Goal: Task Accomplishment & Management: Use online tool/utility

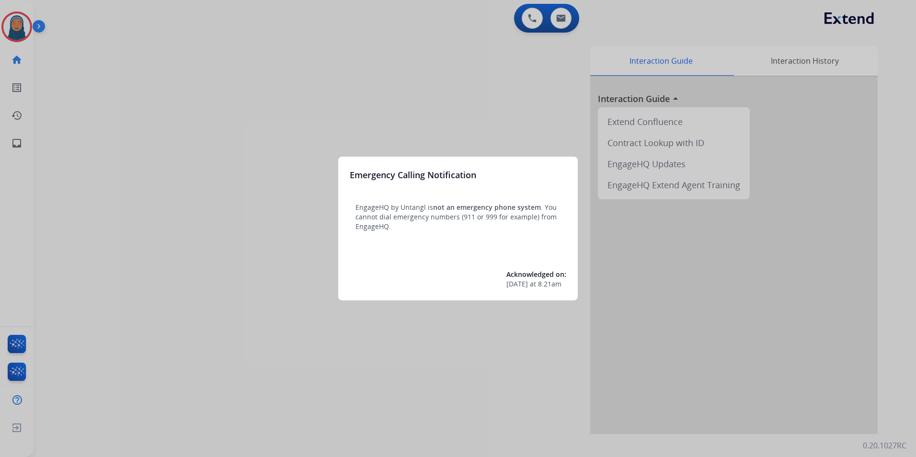
click at [18, 23] on div at bounding box center [458, 228] width 916 height 457
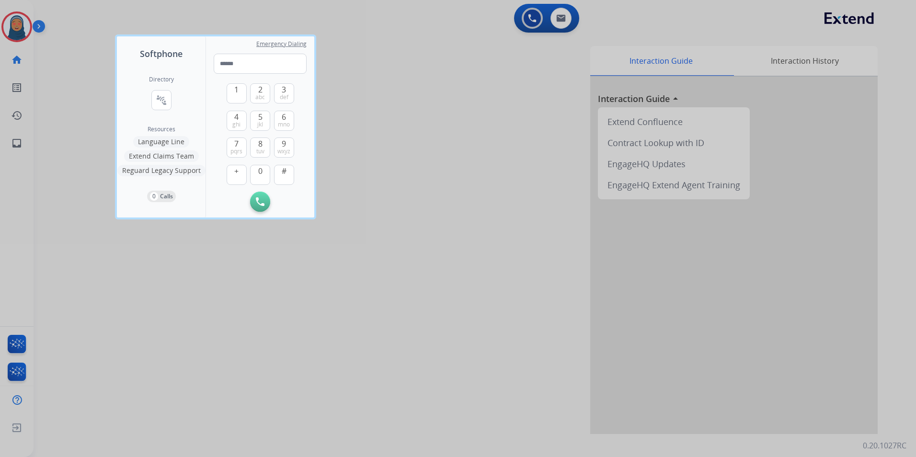
click at [15, 30] on div at bounding box center [458, 228] width 916 height 457
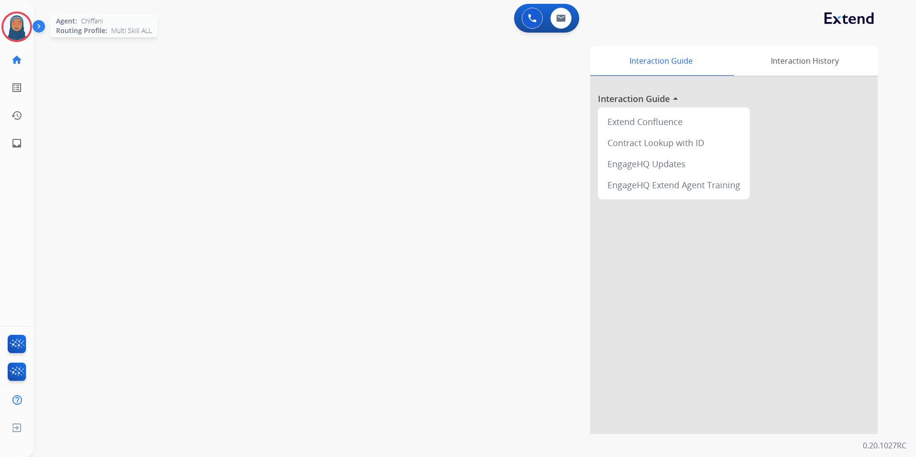
click at [18, 30] on img at bounding box center [16, 26] width 27 height 27
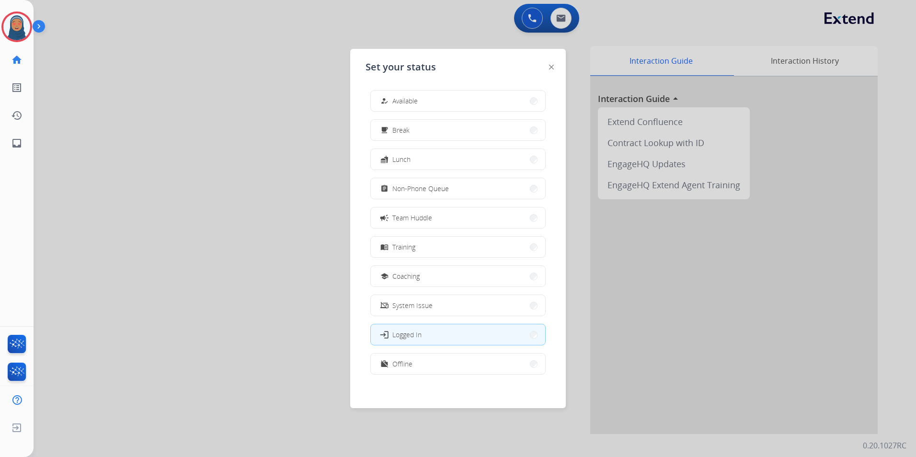
click at [404, 96] on span "Available" at bounding box center [404, 101] width 25 height 10
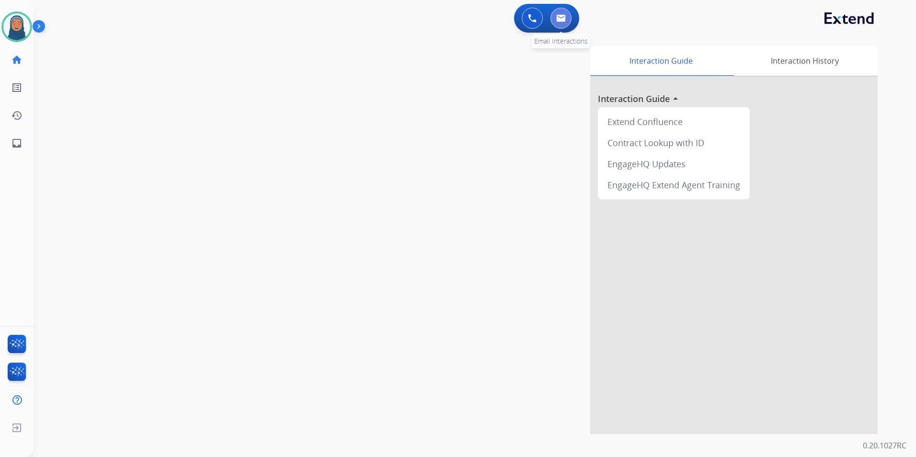
click at [569, 17] on button at bounding box center [561, 18] width 21 height 21
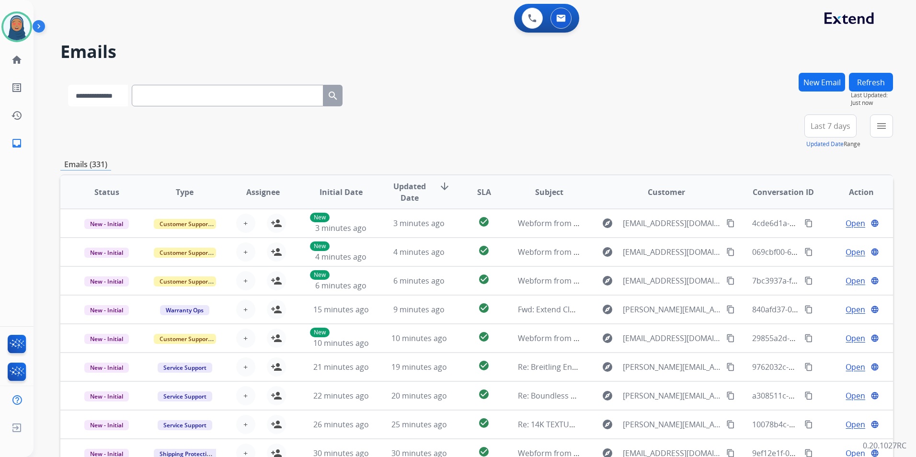
click at [128, 96] on select "**********" at bounding box center [98, 96] width 60 height 22
select select "**********"
click at [68, 85] on select "**********" at bounding box center [98, 96] width 60 height 22
paste input "**********"
type input "**********"
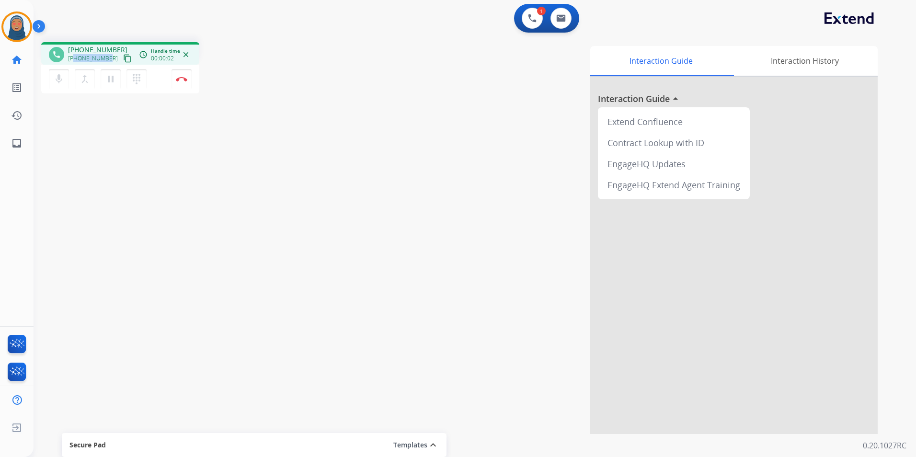
drag, startPoint x: 104, startPoint y: 58, endPoint x: 76, endPoint y: 59, distance: 28.8
click at [76, 59] on div "[PHONE_NUMBER] content_copy" at bounding box center [100, 58] width 65 height 11
click at [184, 78] on img at bounding box center [181, 79] width 11 height 5
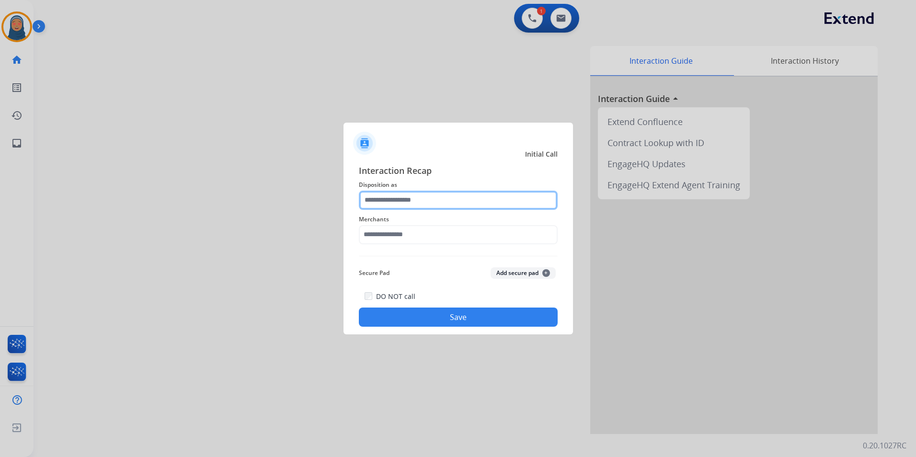
click at [459, 201] on input "text" at bounding box center [458, 200] width 199 height 19
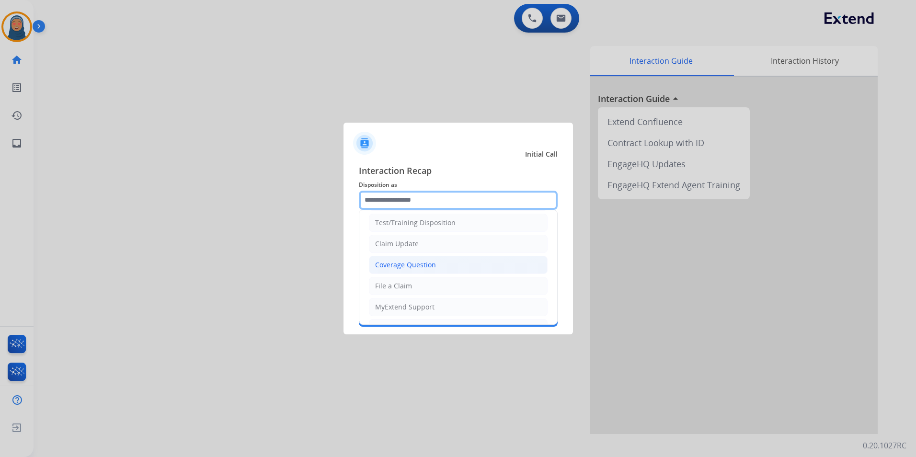
scroll to position [48, 0]
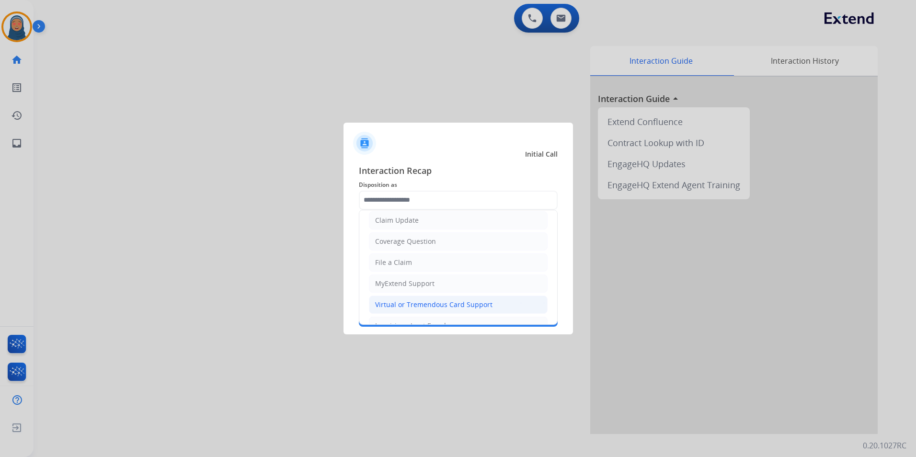
click at [410, 302] on div "Virtual or Tremendous Card Support" at bounding box center [433, 305] width 117 height 10
type input "**********"
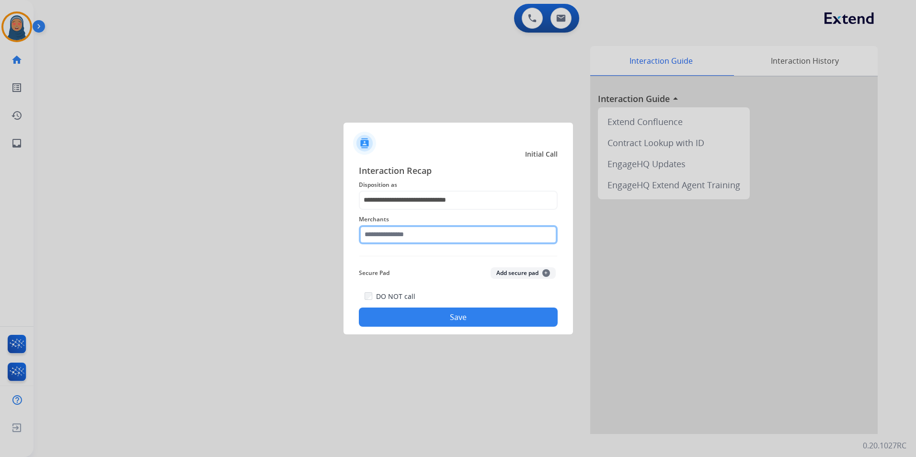
click at [429, 231] on input "text" at bounding box center [458, 234] width 199 height 19
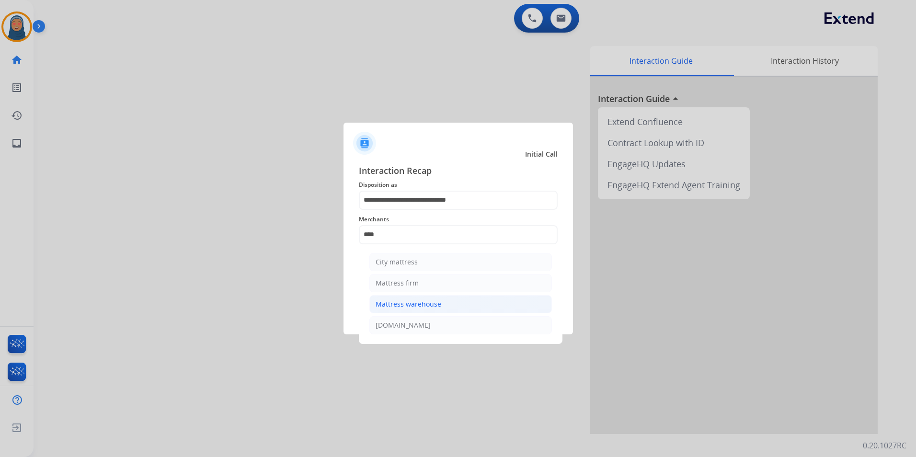
click at [437, 305] on div "Mattress warehouse" at bounding box center [409, 304] width 66 height 10
type input "**********"
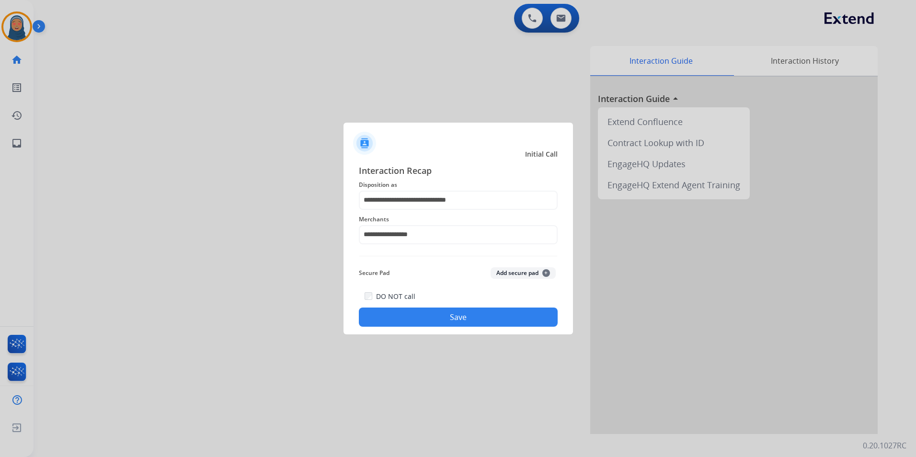
click at [473, 321] on button "Save" at bounding box center [458, 317] width 199 height 19
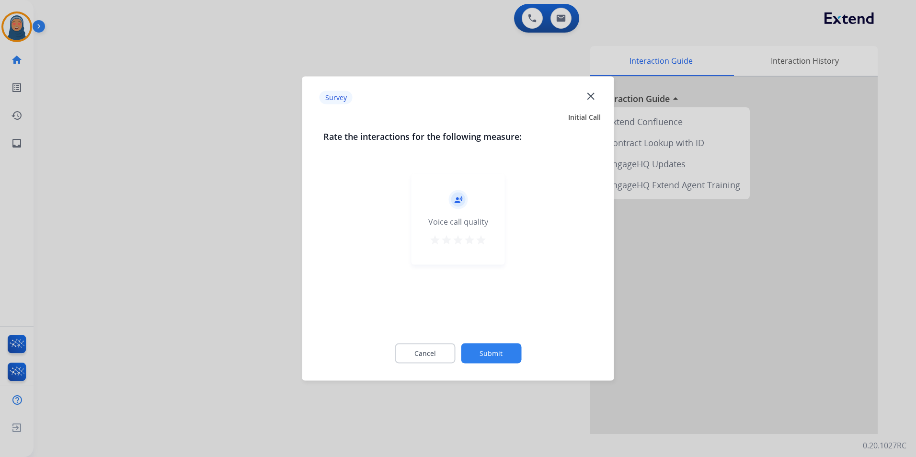
click at [469, 345] on button "Submit" at bounding box center [491, 354] width 60 height 20
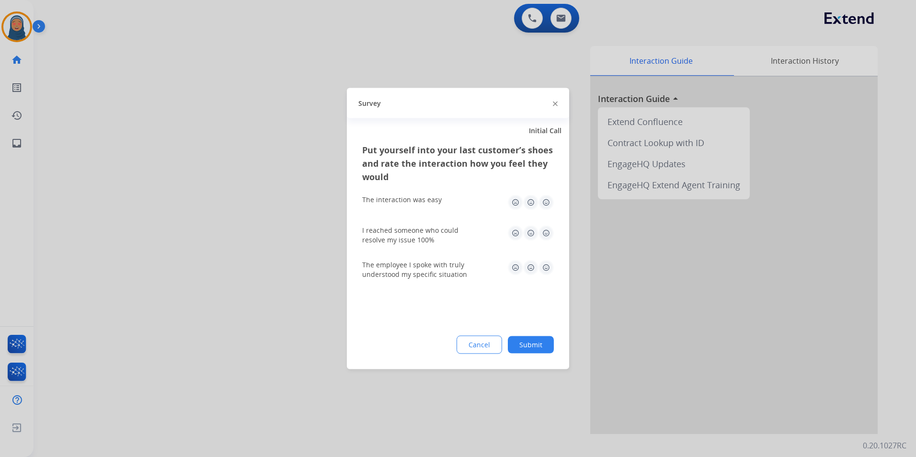
click at [550, 336] on button "Submit" at bounding box center [531, 344] width 46 height 17
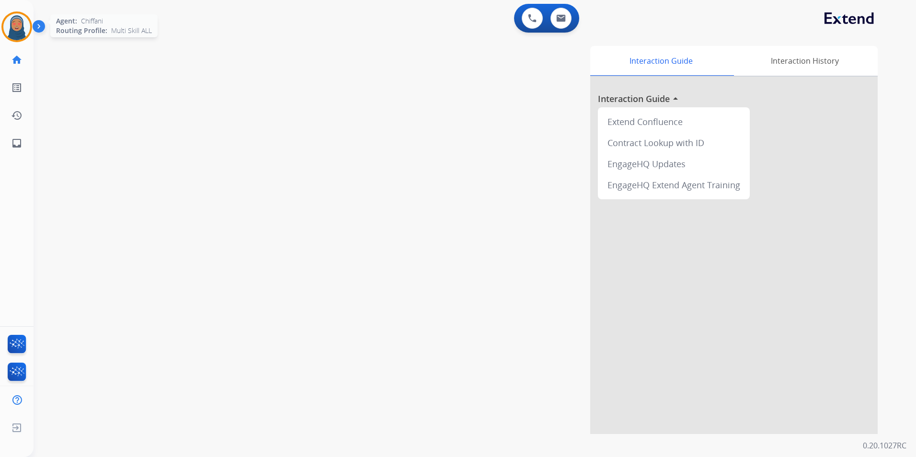
click at [11, 22] on img at bounding box center [16, 26] width 27 height 27
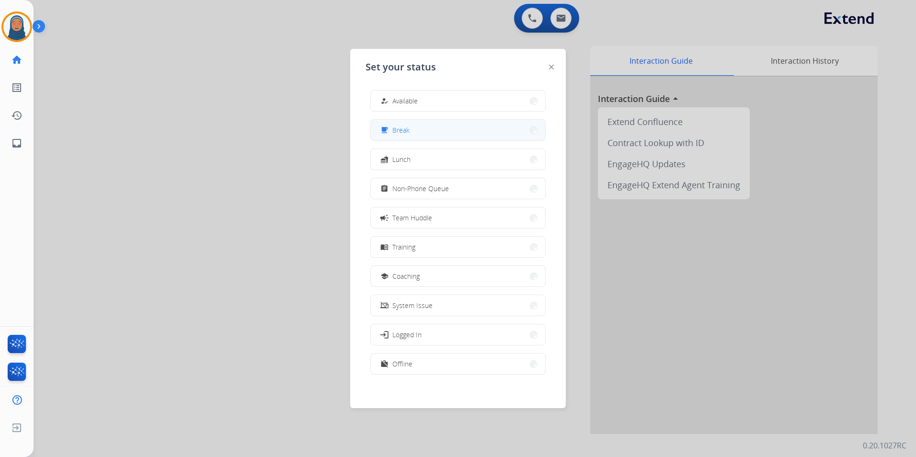
click at [417, 128] on button "free_breakfast Break" at bounding box center [458, 130] width 174 height 21
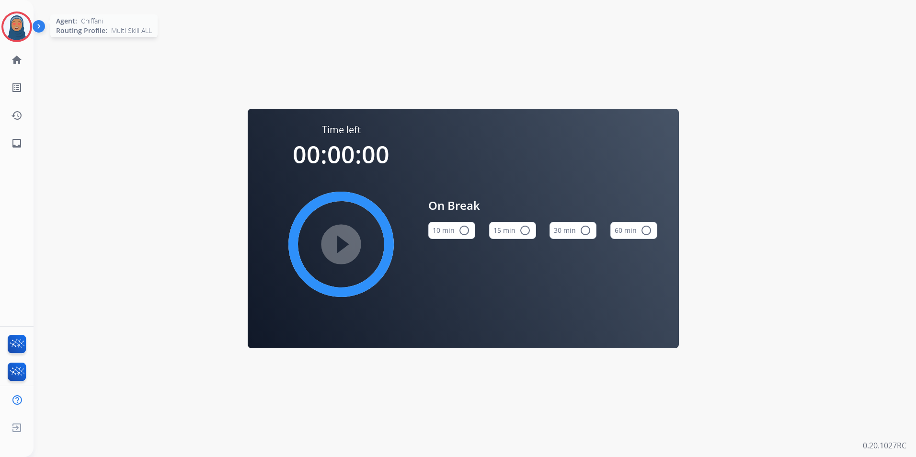
click at [20, 38] on img at bounding box center [16, 26] width 27 height 27
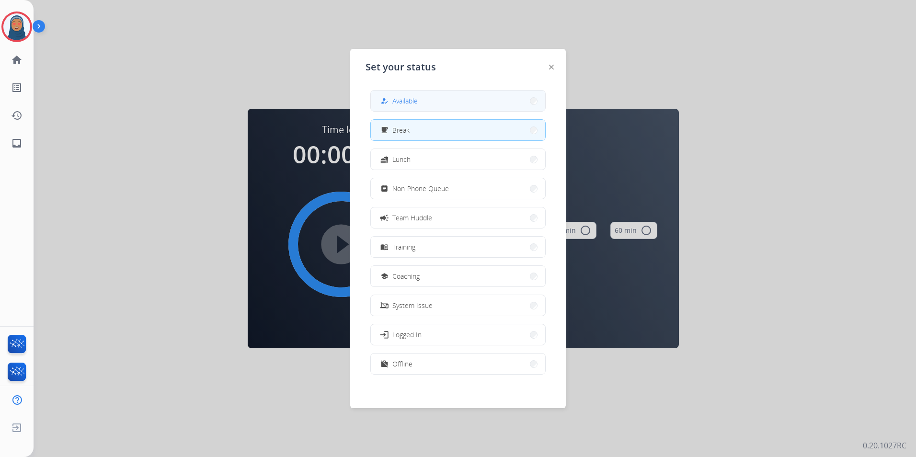
click at [431, 105] on button "how_to_reg Available" at bounding box center [458, 101] width 174 height 21
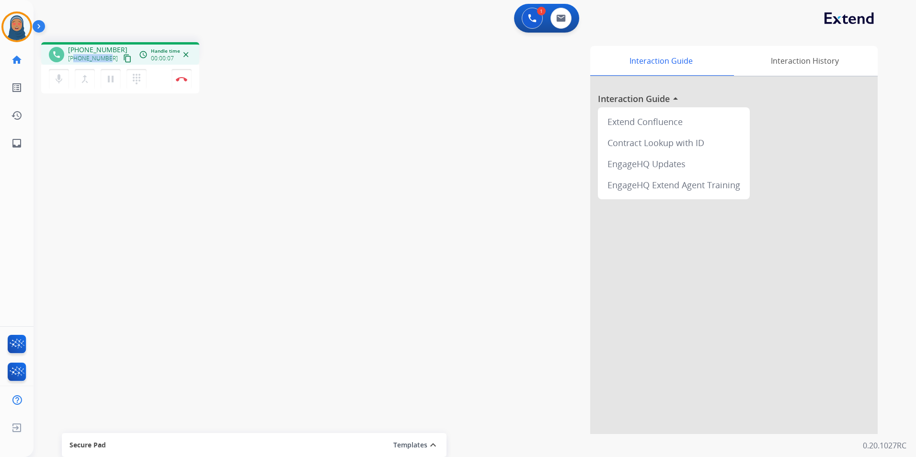
drag, startPoint x: 107, startPoint y: 59, endPoint x: 74, endPoint y: 61, distance: 33.6
click at [74, 61] on span "[PHONE_NUMBER]" at bounding box center [93, 59] width 50 height 8
copy span "7064982335"
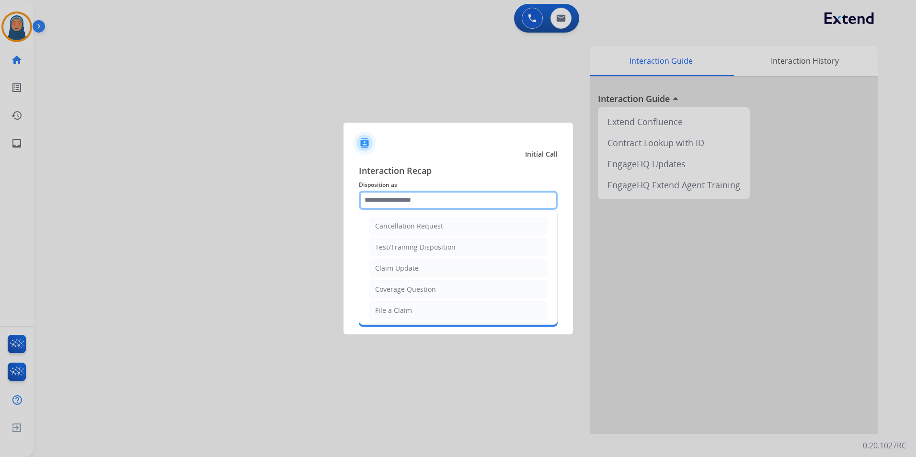
click at [418, 200] on input "text" at bounding box center [458, 200] width 199 height 19
click at [434, 226] on div "Cancellation Request" at bounding box center [409, 226] width 68 height 10
type input "**********"
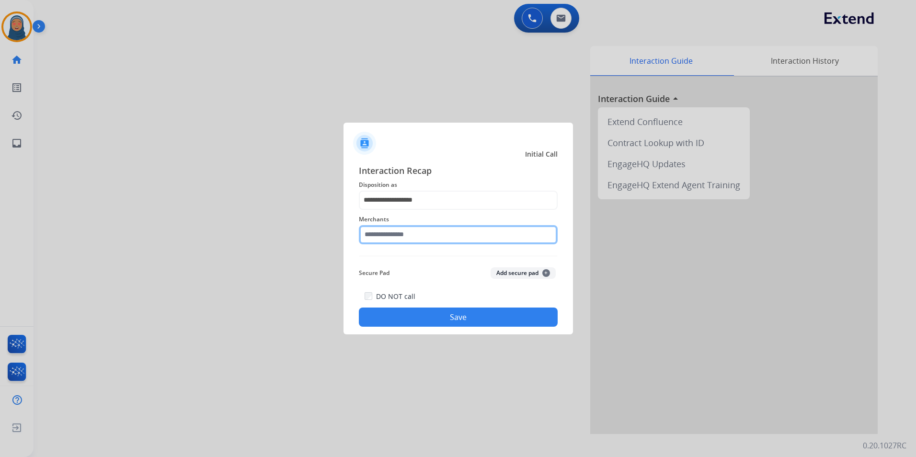
click at [429, 241] on input "text" at bounding box center [458, 234] width 199 height 19
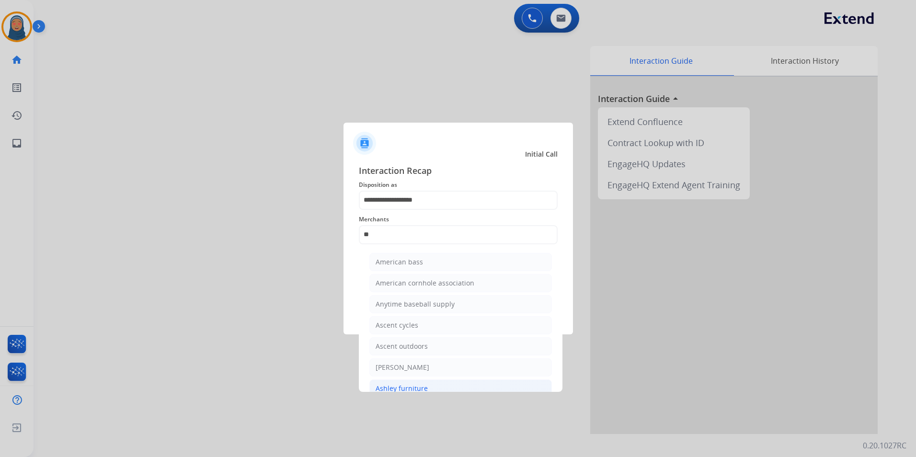
click at [404, 389] on div "Ashley furniture" at bounding box center [402, 389] width 52 height 10
type input "**********"
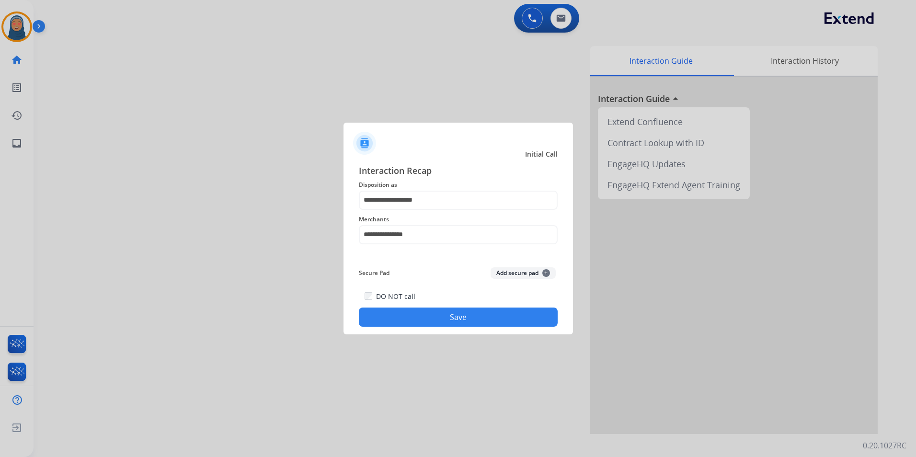
click at [436, 313] on button "Save" at bounding box center [458, 317] width 199 height 19
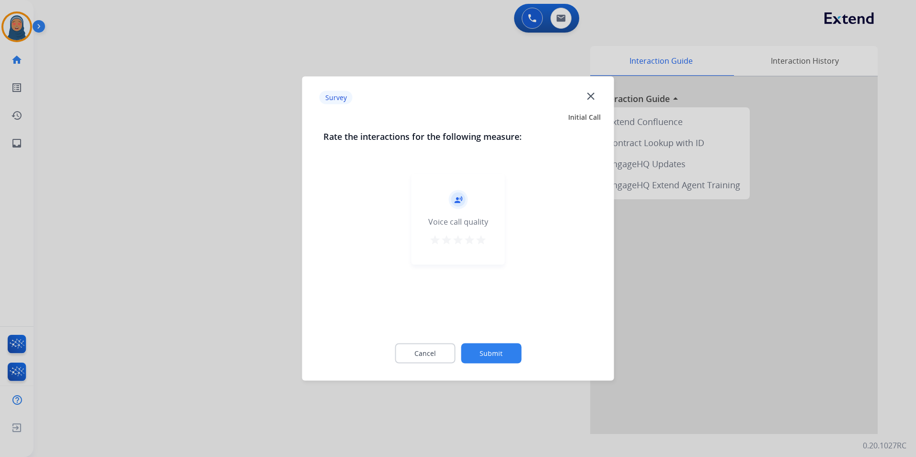
click at [497, 350] on button "Submit" at bounding box center [491, 354] width 60 height 20
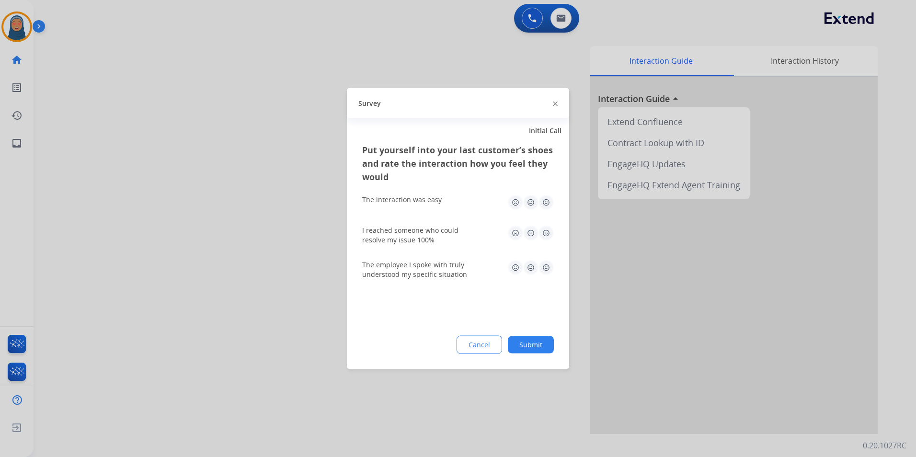
click at [520, 348] on button "Submit" at bounding box center [531, 344] width 46 height 17
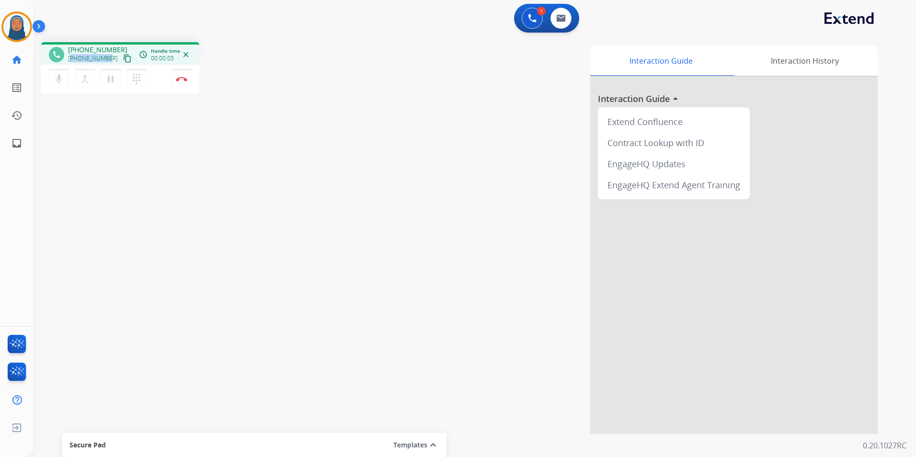
drag, startPoint x: 107, startPoint y: 60, endPoint x: 73, endPoint y: 59, distance: 34.5
click at [73, 59] on span "[PHONE_NUMBER]" at bounding box center [93, 59] width 50 height 8
drag, startPoint x: 73, startPoint y: 59, endPoint x: 97, endPoint y: 134, distance: 78.6
click at [99, 155] on div "phone [PHONE_NUMBER] [PHONE_NUMBER] content_copy access_time Call metrics Queue…" at bounding box center [464, 234] width 860 height 400
drag, startPoint x: 109, startPoint y: 61, endPoint x: 76, endPoint y: 61, distance: 33.5
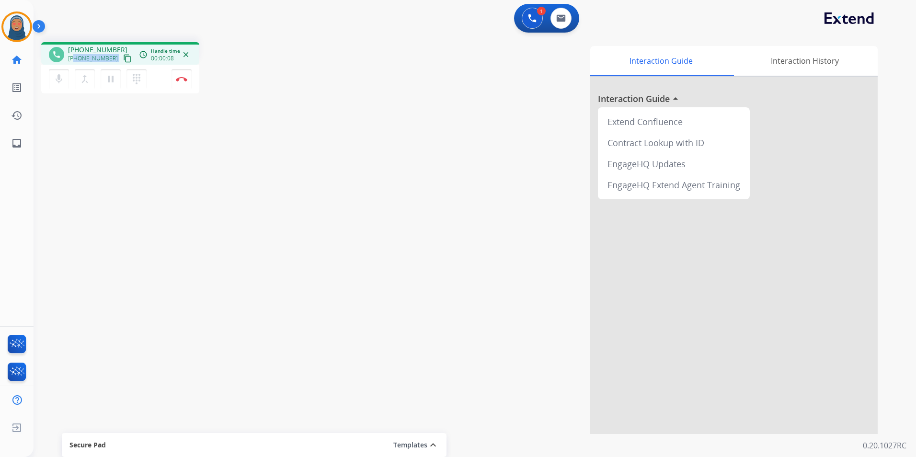
click at [76, 61] on div "[PHONE_NUMBER] content_copy" at bounding box center [100, 58] width 65 height 11
copy div "8179139516 content_copy access_time Call metrics Queue 00:10 Hold 00:00 Talk 00…"
click at [184, 75] on button "Disconnect" at bounding box center [182, 79] width 20 height 20
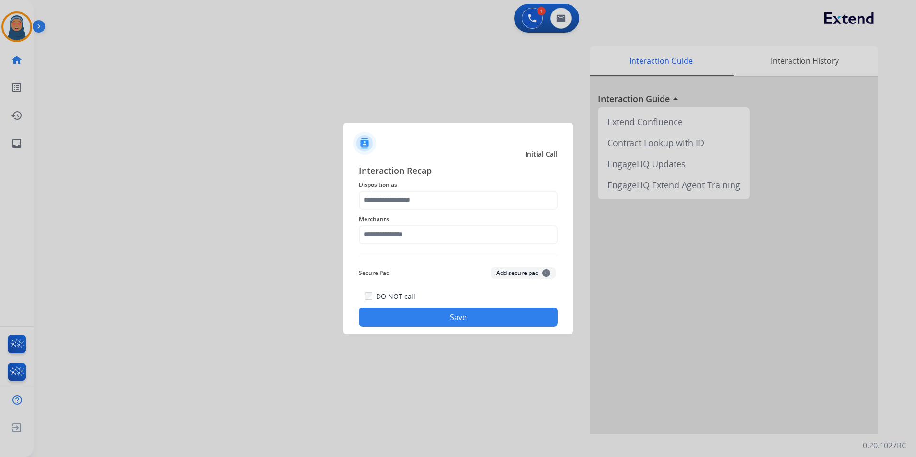
click at [419, 211] on div "Merchants" at bounding box center [458, 229] width 199 height 38
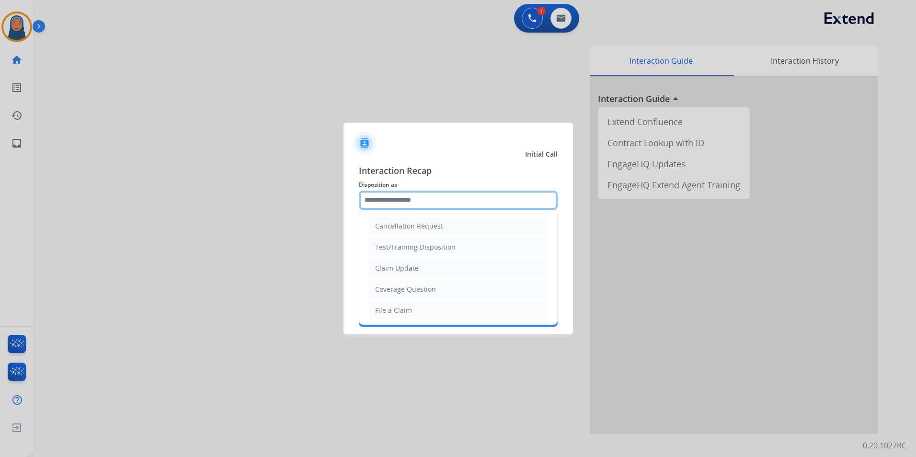
click at [421, 204] on input "text" at bounding box center [458, 200] width 199 height 19
drag, startPoint x: 429, startPoint y: 270, endPoint x: 408, endPoint y: 227, distance: 48.6
click at [430, 270] on li "Claim Update" at bounding box center [458, 268] width 179 height 18
type input "**********"
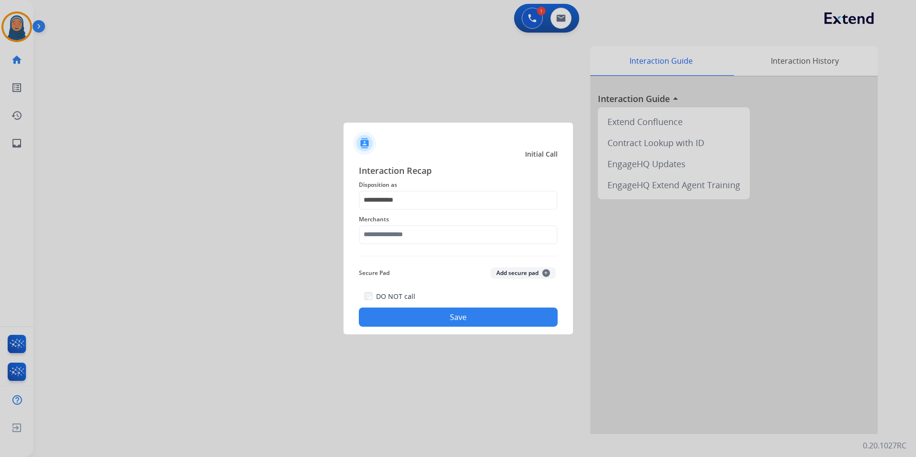
click at [406, 222] on span "Merchants" at bounding box center [458, 219] width 199 height 11
click at [410, 231] on input "text" at bounding box center [458, 234] width 199 height 19
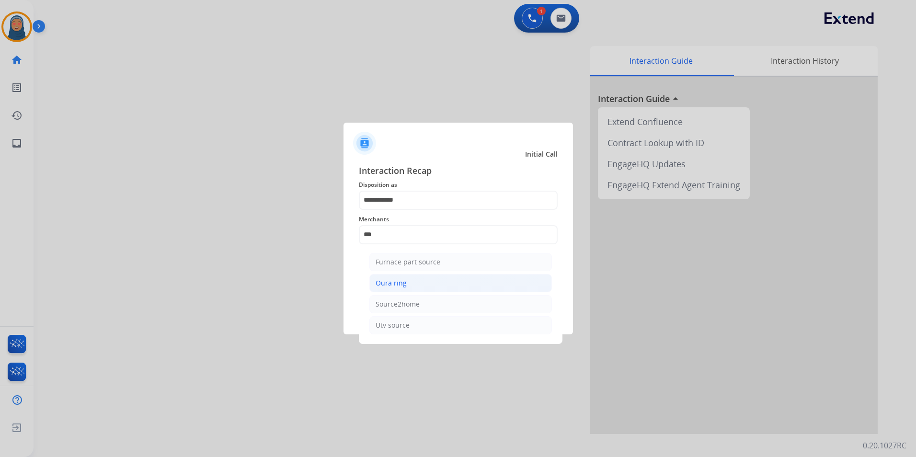
click at [390, 282] on div "Oura ring" at bounding box center [391, 283] width 31 height 10
type input "*********"
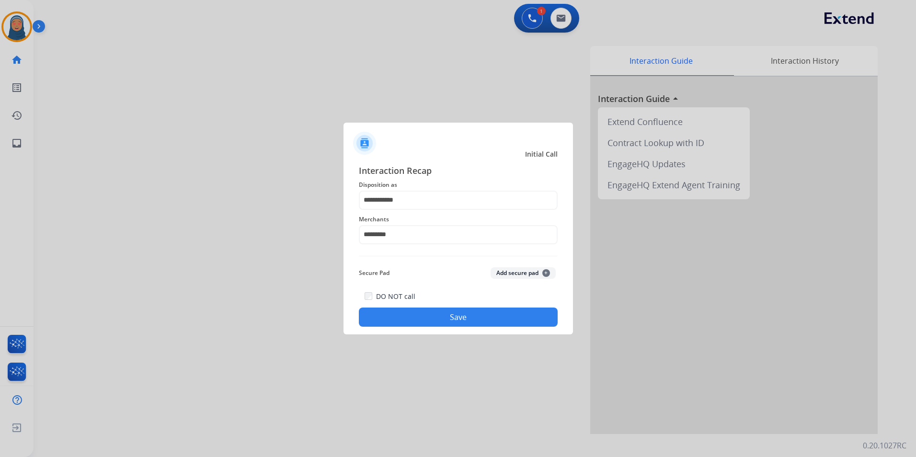
click at [443, 323] on button "Save" at bounding box center [458, 317] width 199 height 19
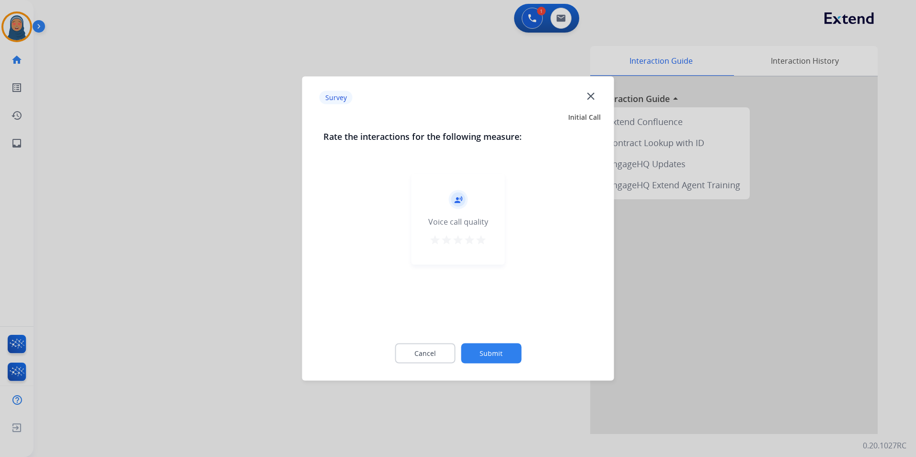
drag, startPoint x: 443, startPoint y: 323, endPoint x: 499, endPoint y: 349, distance: 61.7
click at [499, 337] on div "Cancel Submit" at bounding box center [458, 353] width 270 height 43
click at [503, 358] on button "Submit" at bounding box center [491, 354] width 60 height 20
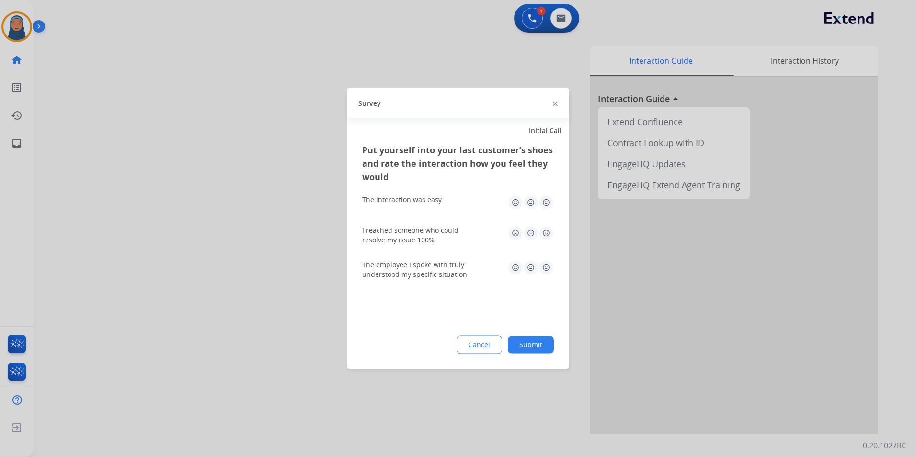
click at [547, 346] on button "Submit" at bounding box center [531, 344] width 46 height 17
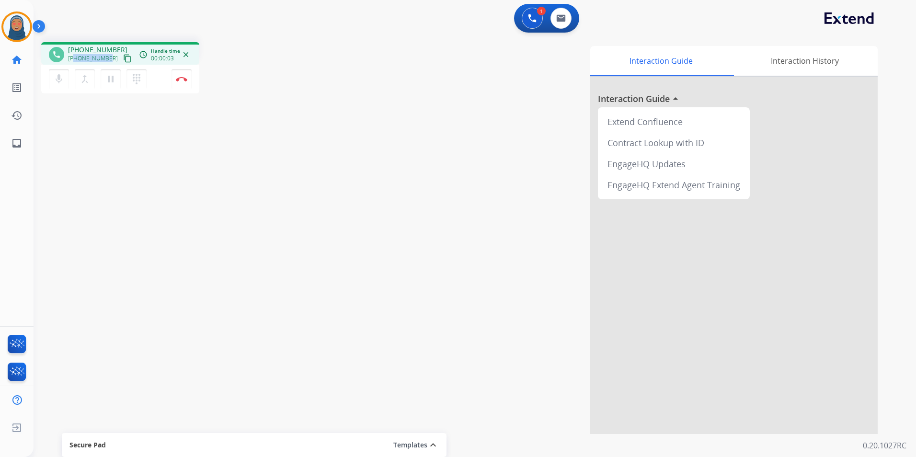
drag, startPoint x: 106, startPoint y: 57, endPoint x: 76, endPoint y: 64, distance: 30.9
click at [76, 64] on div "[PHONE_NUMBER] content_copy" at bounding box center [100, 58] width 65 height 11
copy span "8183396766"
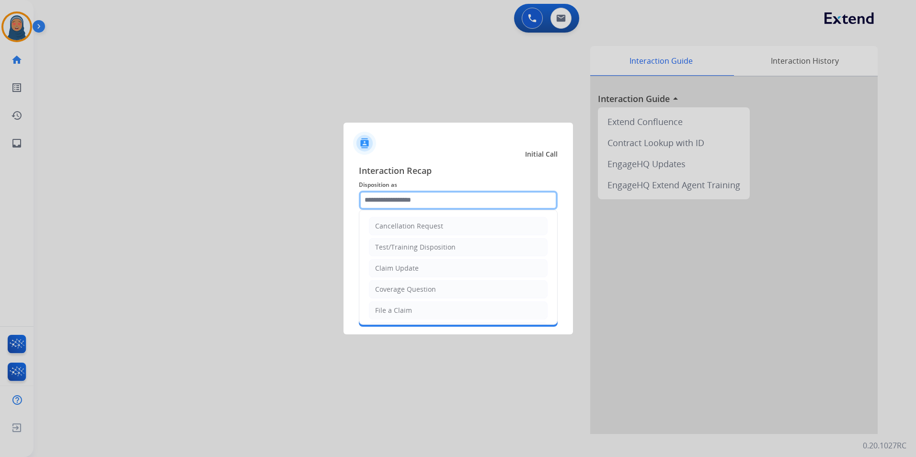
click at [418, 195] on input "text" at bounding box center [458, 200] width 199 height 19
drag, startPoint x: 407, startPoint y: 312, endPoint x: 423, endPoint y: 243, distance: 70.9
click at [410, 310] on div "File a Claim" at bounding box center [393, 311] width 37 height 10
type input "**********"
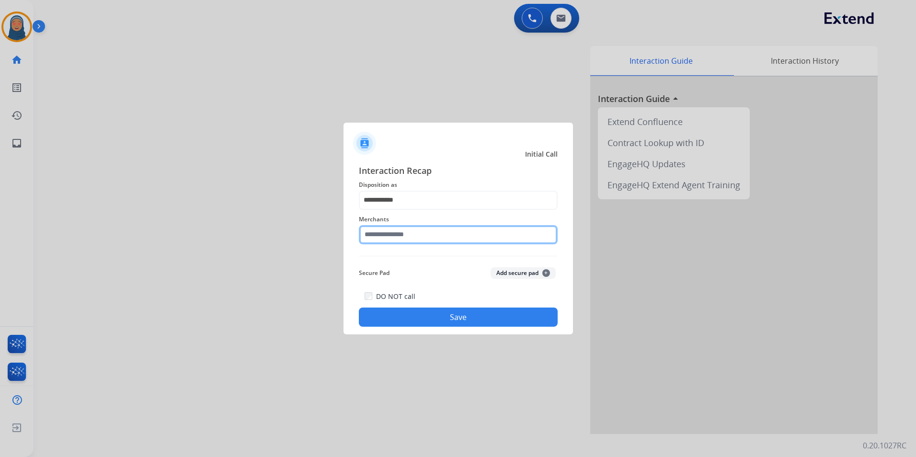
click at [423, 236] on input "text" at bounding box center [458, 234] width 199 height 19
type input "*"
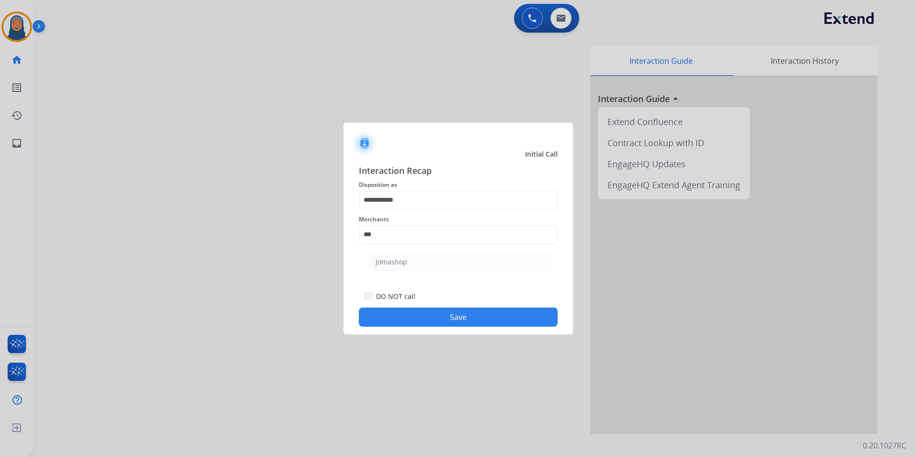
click at [445, 275] on ul "Jomashop" at bounding box center [461, 264] width 188 height 33
click at [444, 268] on li "Jomashop" at bounding box center [460, 262] width 183 height 18
type input "********"
click at [439, 319] on button "Save" at bounding box center [458, 317] width 199 height 19
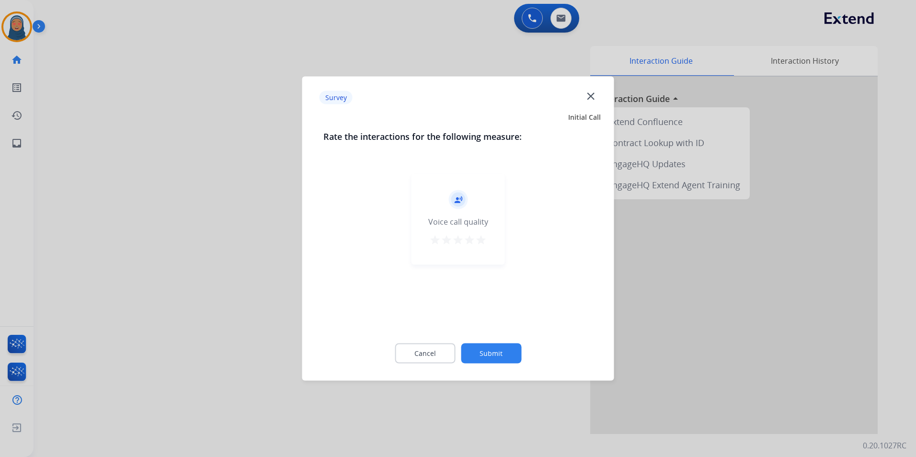
click at [503, 355] on button "Submit" at bounding box center [491, 354] width 60 height 20
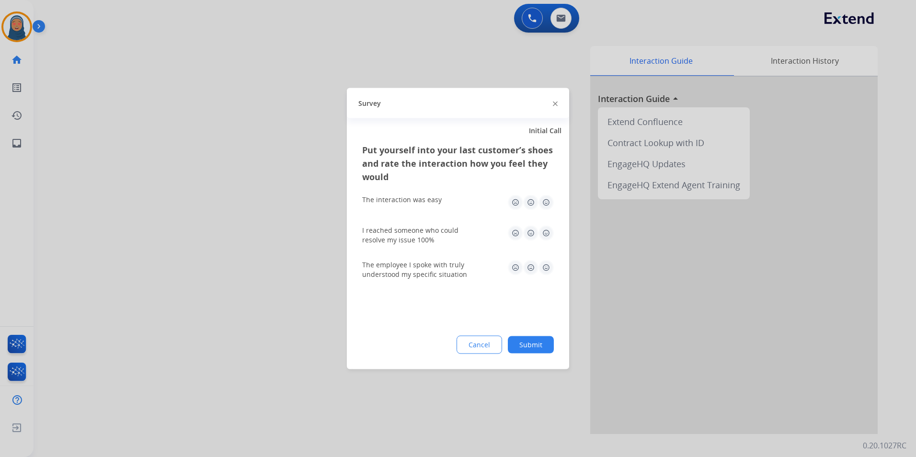
click at [538, 346] on button "Submit" at bounding box center [531, 344] width 46 height 17
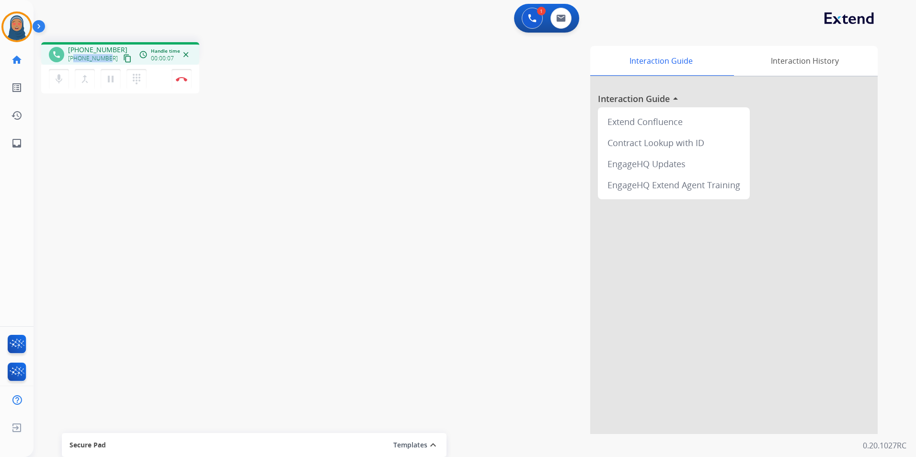
drag, startPoint x: 108, startPoint y: 59, endPoint x: 76, endPoint y: 62, distance: 32.2
click at [76, 62] on div "[PHONE_NUMBER] content_copy" at bounding box center [100, 58] width 65 height 11
copy span "4805627949"
click at [181, 86] on button "Disconnect" at bounding box center [182, 79] width 20 height 20
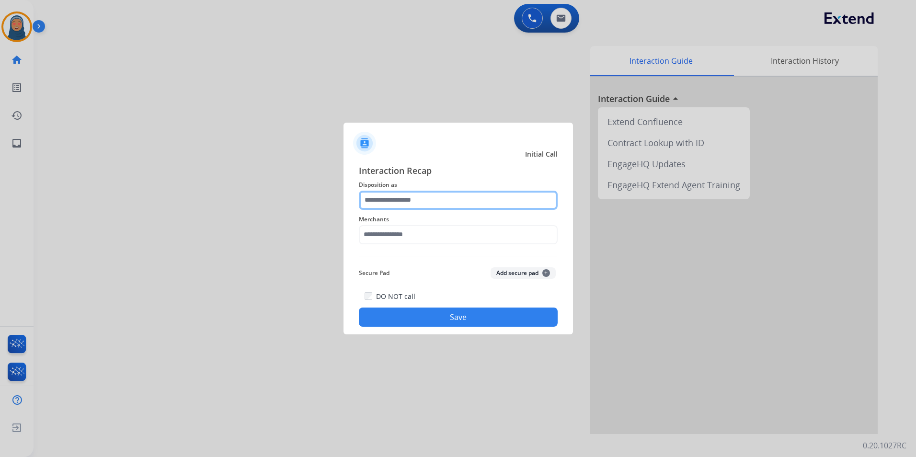
click at [430, 197] on input "text" at bounding box center [458, 200] width 199 height 19
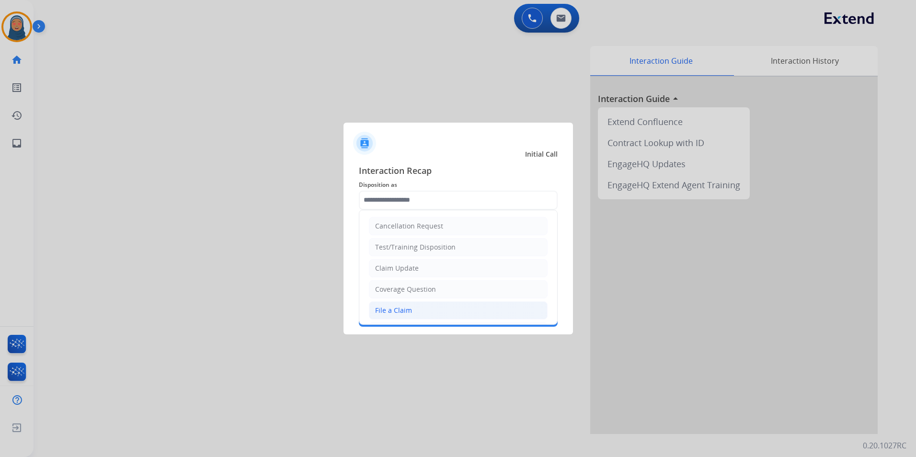
click at [390, 310] on div "File a Claim" at bounding box center [393, 311] width 37 height 10
type input "**********"
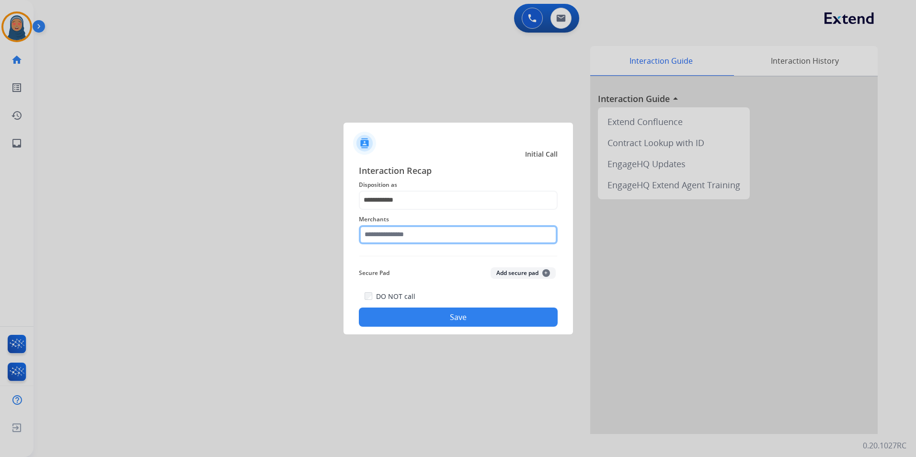
click at [421, 237] on input "text" at bounding box center [458, 234] width 199 height 19
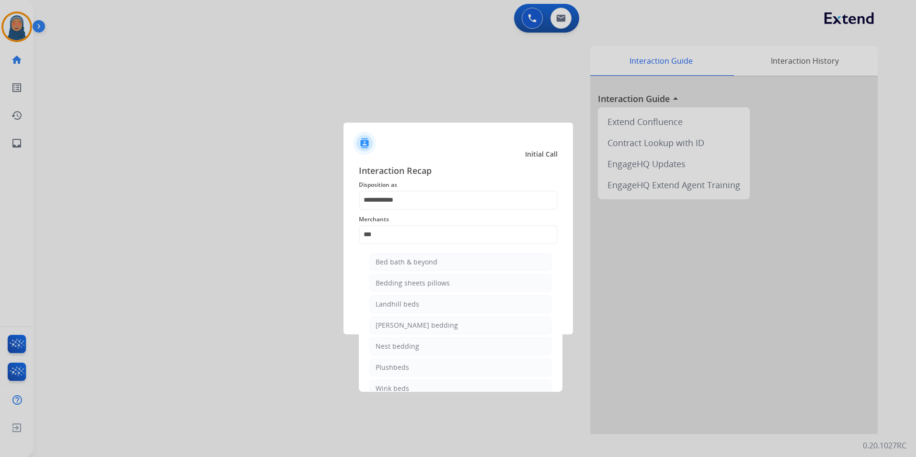
click at [411, 264] on div "Bed bath & beyond" at bounding box center [407, 262] width 62 height 10
type input "**********"
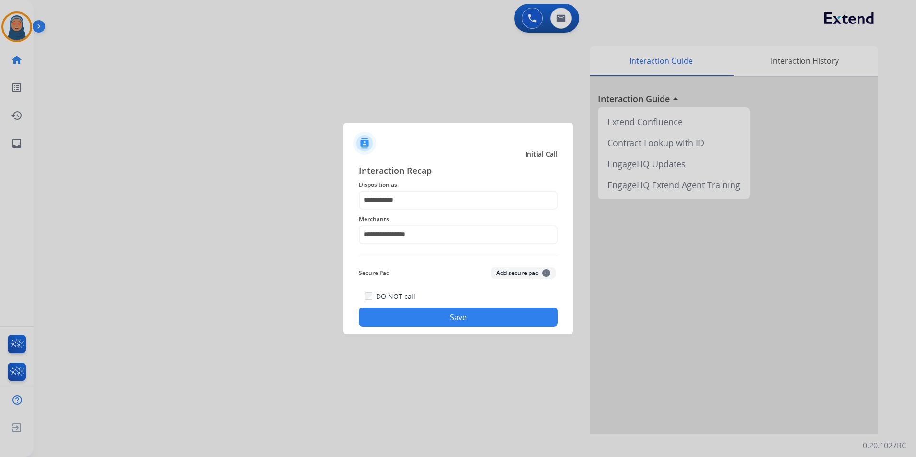
click at [436, 315] on button "Save" at bounding box center [458, 317] width 199 height 19
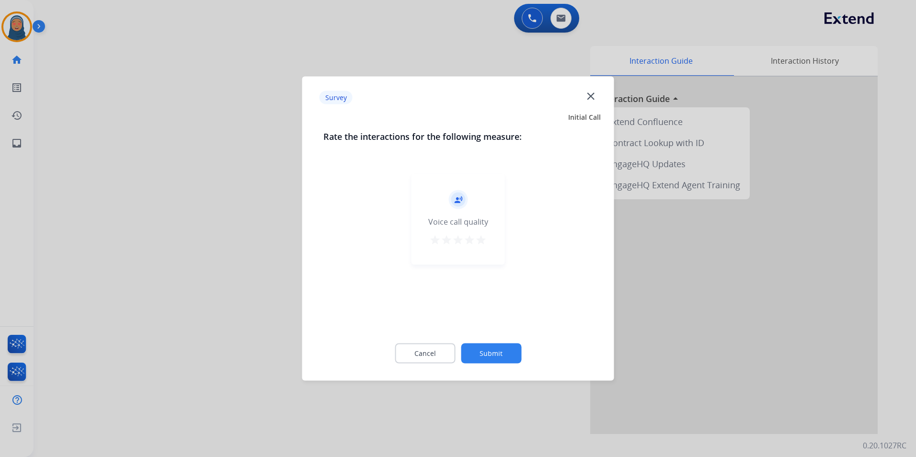
click at [489, 354] on button "Submit" at bounding box center [491, 354] width 60 height 20
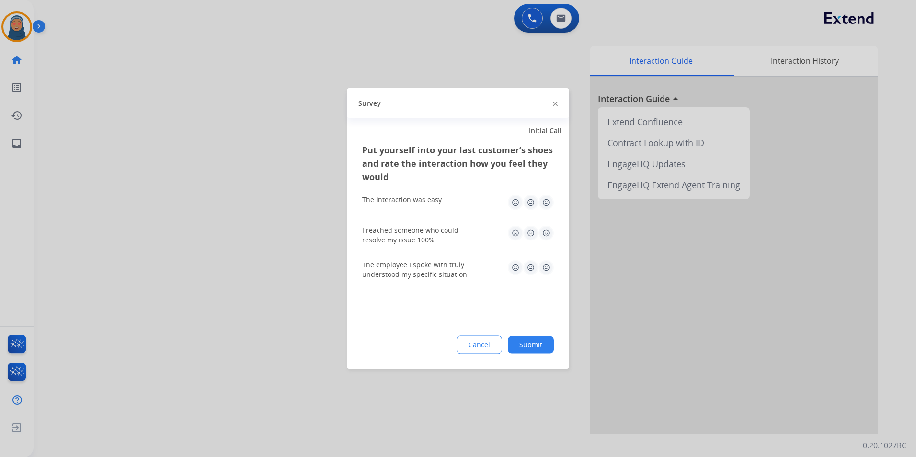
click at [532, 345] on button "Submit" at bounding box center [531, 344] width 46 height 17
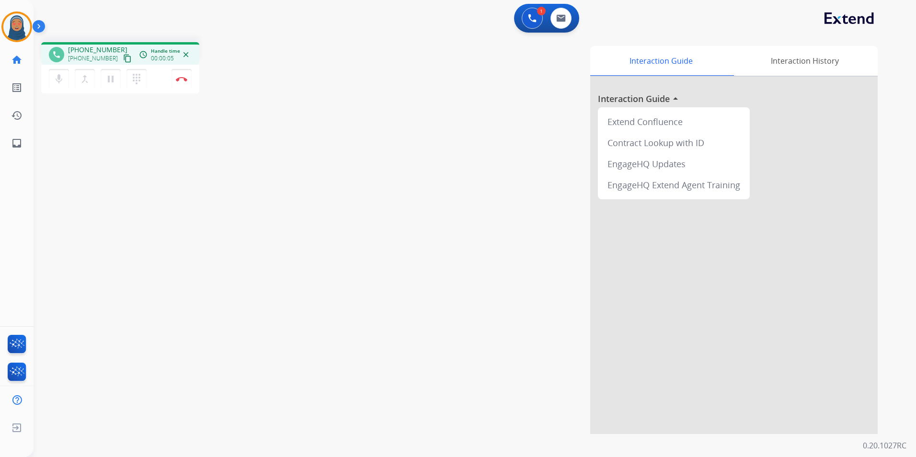
drag, startPoint x: 111, startPoint y: 57, endPoint x: 82, endPoint y: 62, distance: 29.1
click at [82, 62] on div "[PHONE_NUMBER] content_copy" at bounding box center [100, 58] width 65 height 11
drag, startPoint x: 107, startPoint y: 58, endPoint x: 76, endPoint y: 62, distance: 31.8
click at [76, 62] on span "[PHONE_NUMBER]" at bounding box center [93, 59] width 50 height 8
copy span "8565347200"
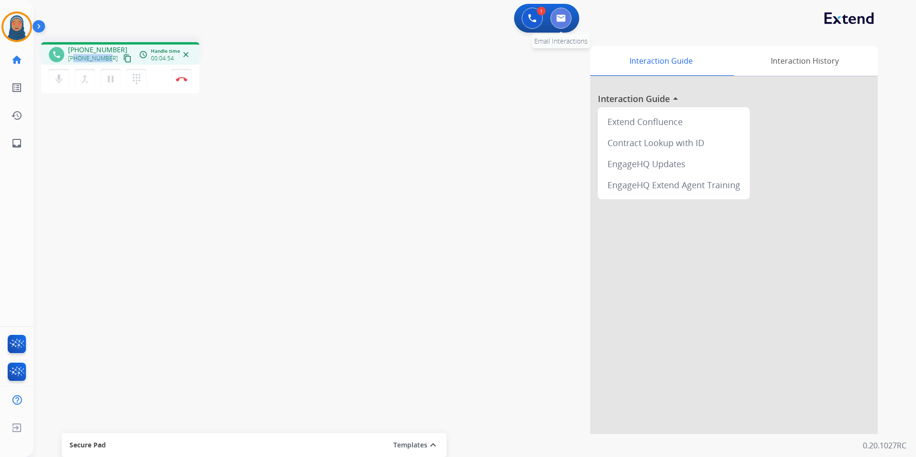
click at [563, 19] on img at bounding box center [561, 18] width 10 height 8
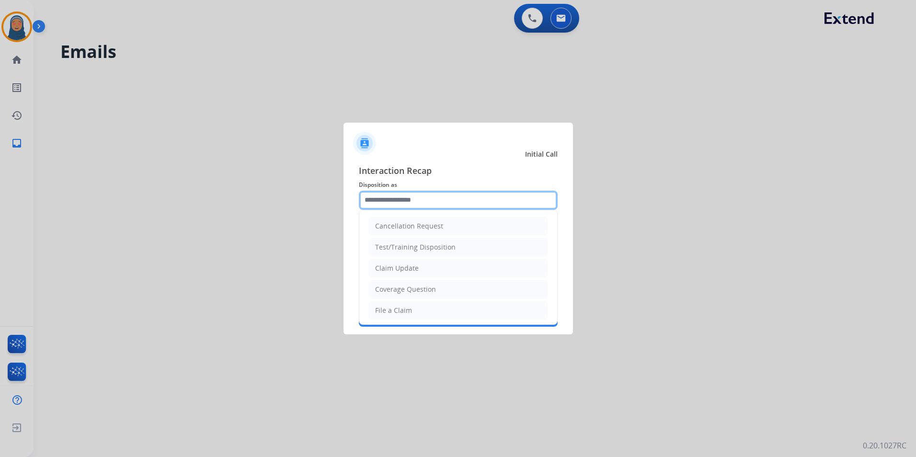
click at [448, 200] on input "text" at bounding box center [458, 200] width 199 height 19
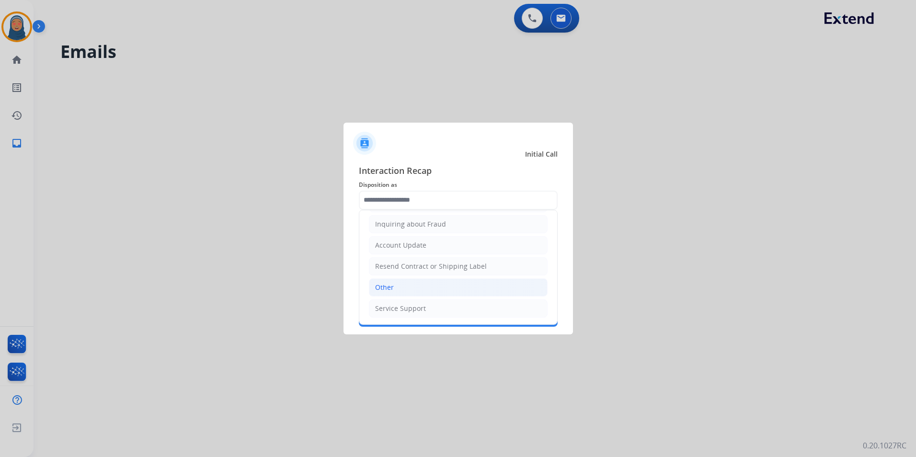
click at [396, 287] on li "Other" at bounding box center [458, 287] width 179 height 18
type input "*****"
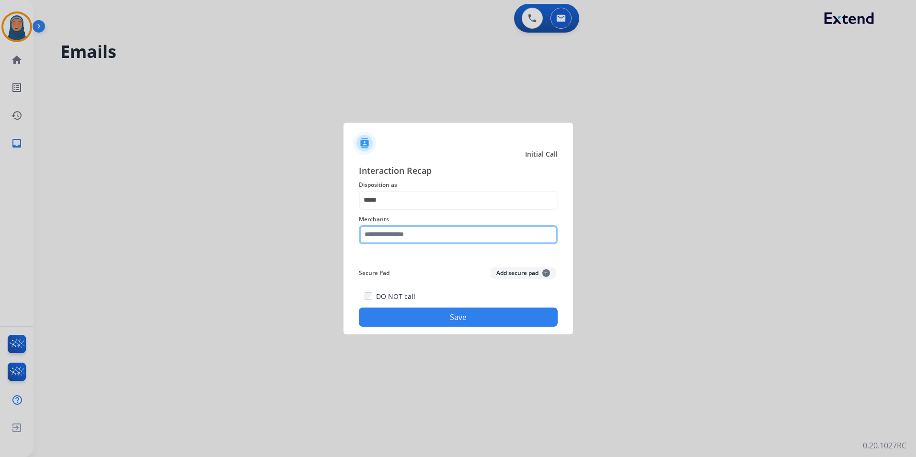
click at [424, 235] on input "text" at bounding box center [458, 234] width 199 height 19
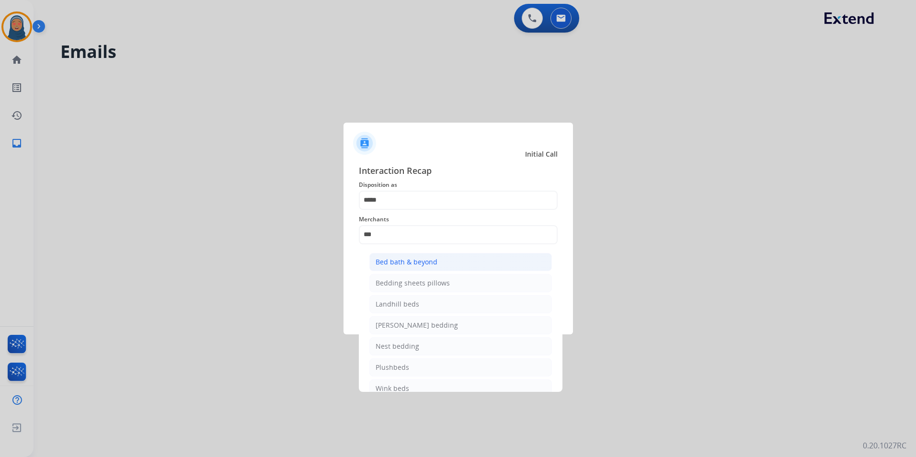
click at [413, 264] on div "Bed bath & beyond" at bounding box center [407, 262] width 62 height 10
type input "**********"
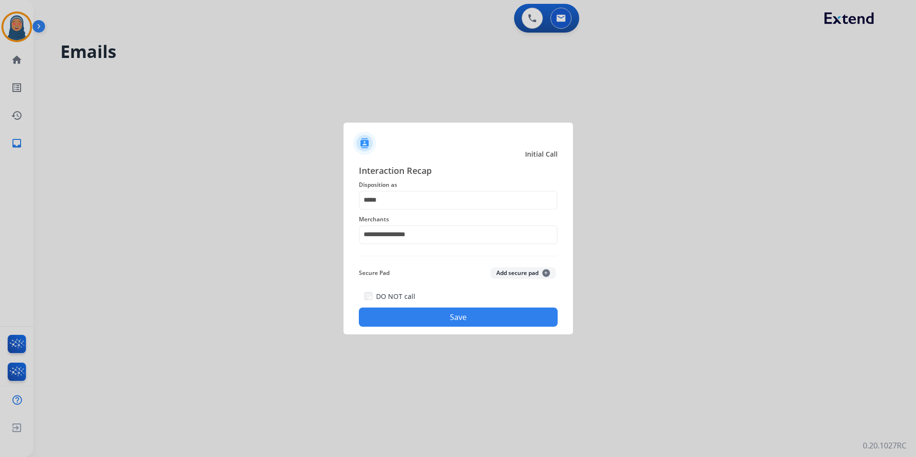
click at [442, 312] on button "Save" at bounding box center [458, 317] width 199 height 19
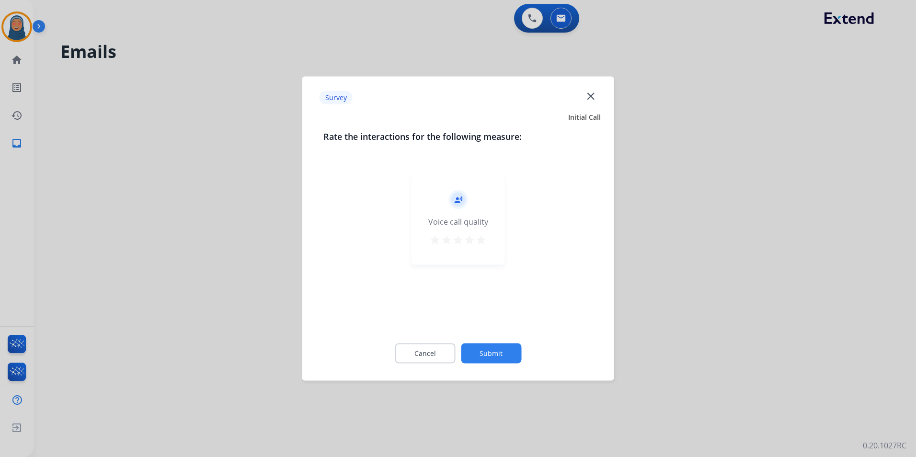
click at [494, 352] on button "Submit" at bounding box center [491, 354] width 60 height 20
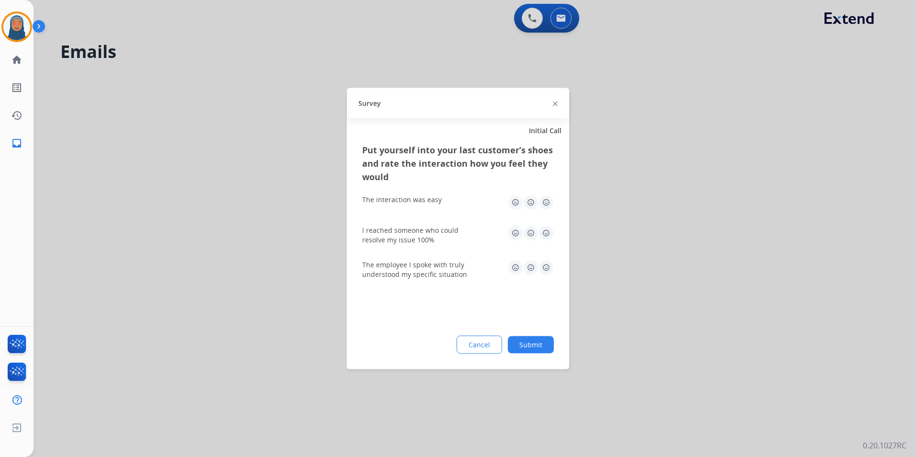
drag, startPoint x: 540, startPoint y: 356, endPoint x: 543, endPoint y: 349, distance: 7.7
click at [540, 353] on div "Put yourself into your last customer’s shoes and rate the interaction how you f…" at bounding box center [458, 256] width 222 height 226
click at [543, 349] on button "Submit" at bounding box center [531, 344] width 46 height 17
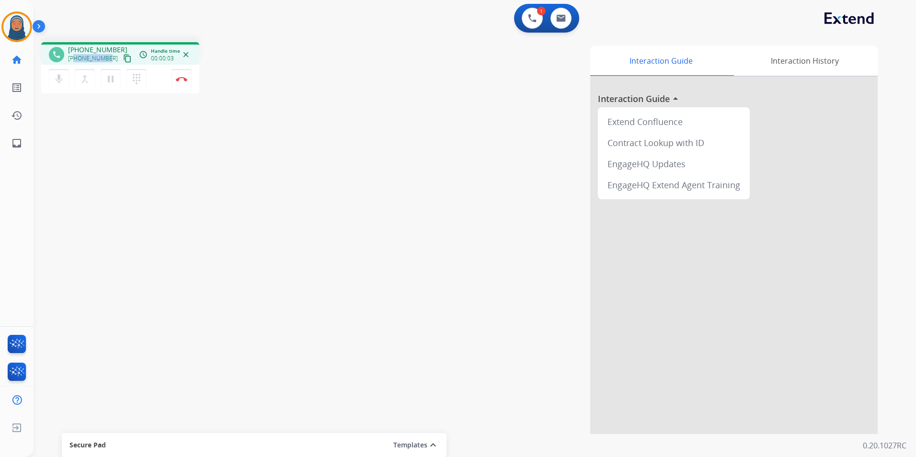
drag, startPoint x: 107, startPoint y: 60, endPoint x: 74, endPoint y: 61, distance: 33.6
click at [74, 61] on span "[PHONE_NUMBER]" at bounding box center [93, 59] width 50 height 8
copy span "8283171332"
click at [181, 80] on img at bounding box center [181, 79] width 11 height 5
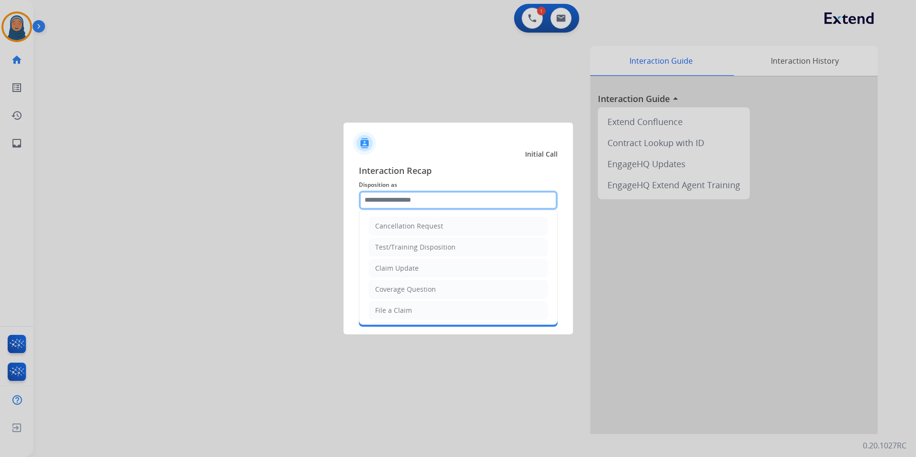
click at [416, 200] on input "text" at bounding box center [458, 200] width 199 height 19
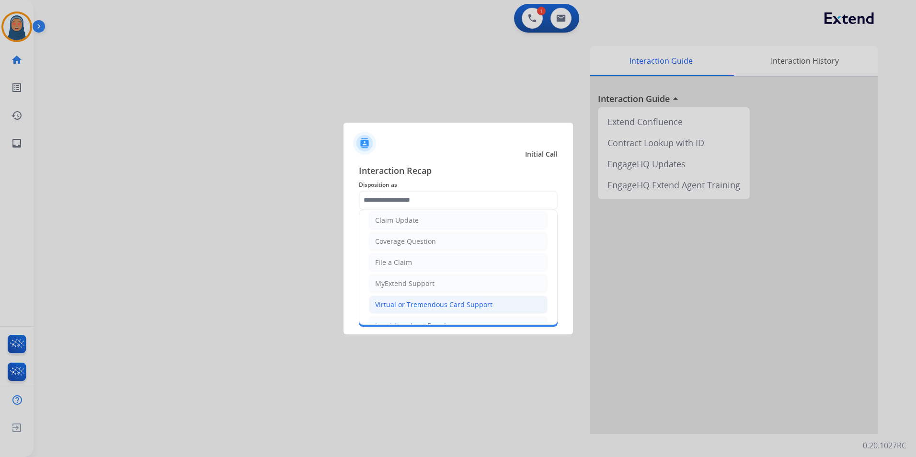
click at [434, 302] on div "Virtual or Tremendous Card Support" at bounding box center [433, 305] width 117 height 10
type input "**********"
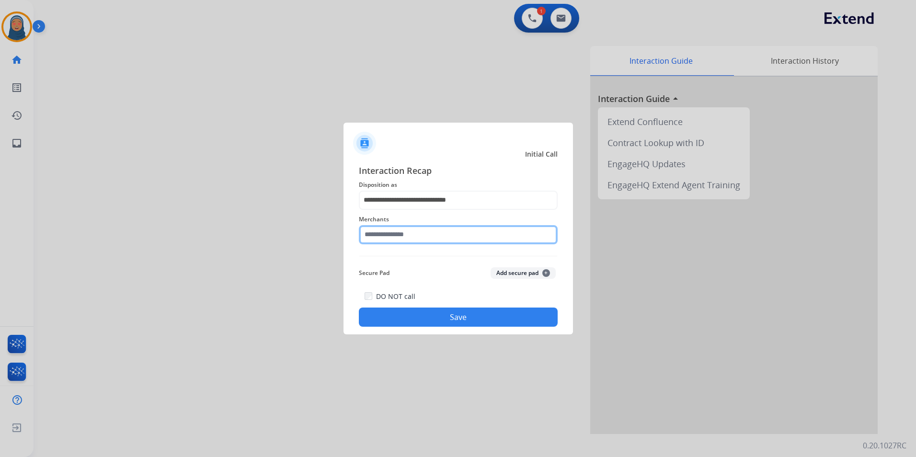
drag, startPoint x: 425, startPoint y: 234, endPoint x: 436, endPoint y: 235, distance: 10.6
click at [426, 234] on input "text" at bounding box center [458, 234] width 199 height 19
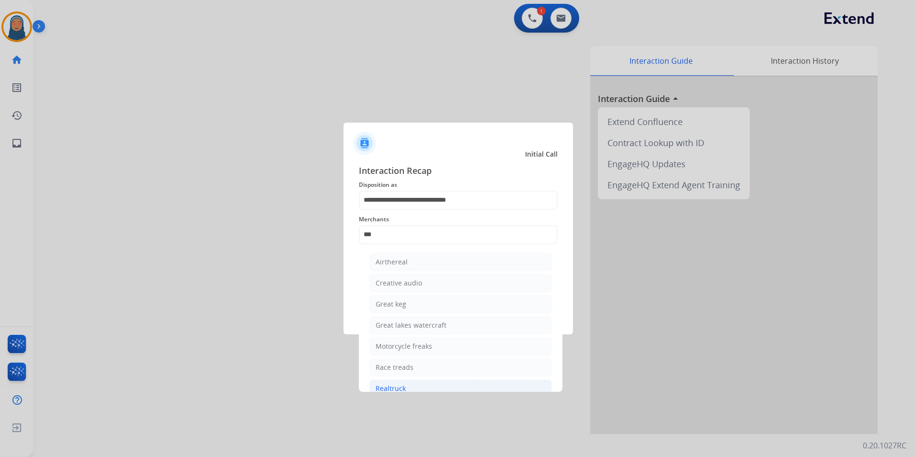
click at [389, 390] on div "Realtruck" at bounding box center [391, 389] width 30 height 10
type input "*********"
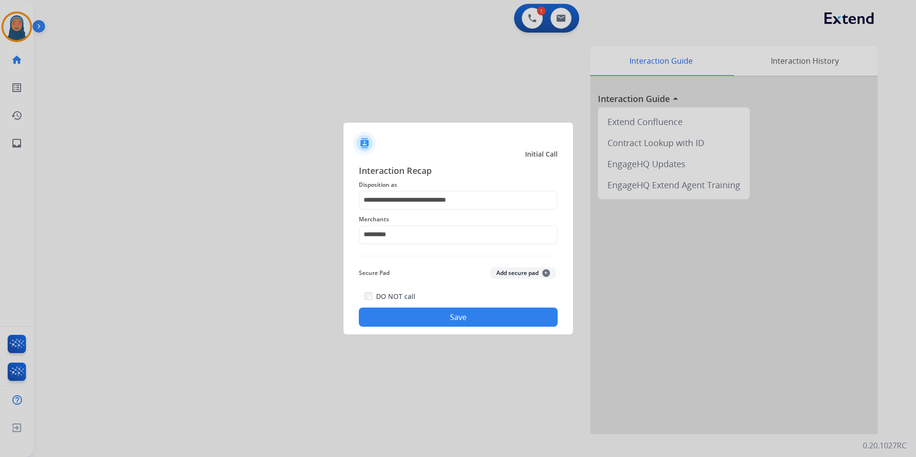
click at [475, 319] on button "Save" at bounding box center [458, 317] width 199 height 19
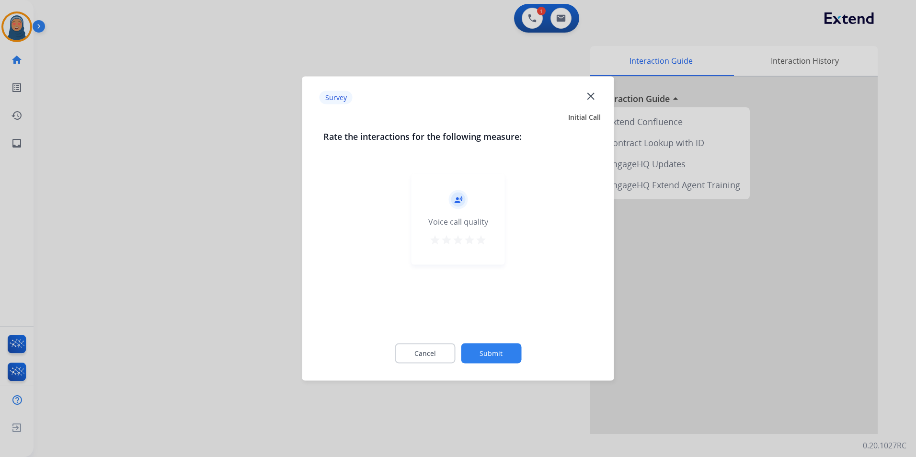
click at [498, 348] on div "Cancel Submit" at bounding box center [458, 353] width 270 height 43
drag, startPoint x: 498, startPoint y: 348, endPoint x: 504, endPoint y: 351, distance: 6.9
click at [504, 351] on button "Submit" at bounding box center [491, 354] width 60 height 20
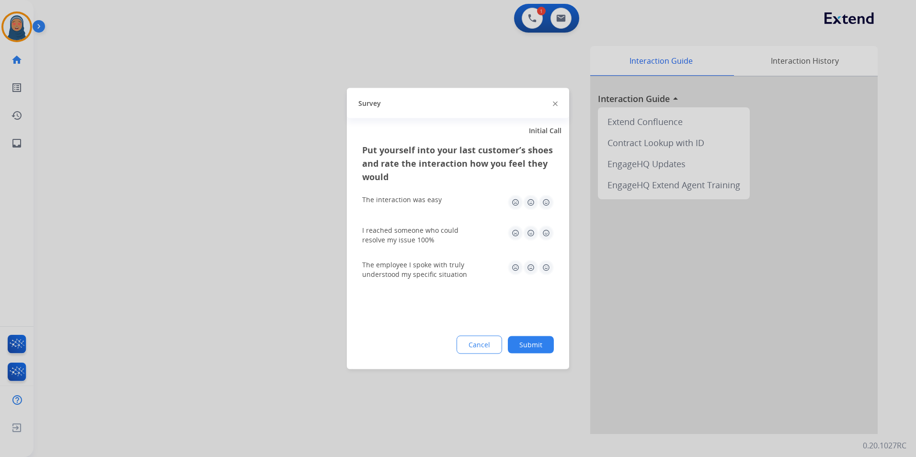
click at [527, 342] on button "Submit" at bounding box center [531, 344] width 46 height 17
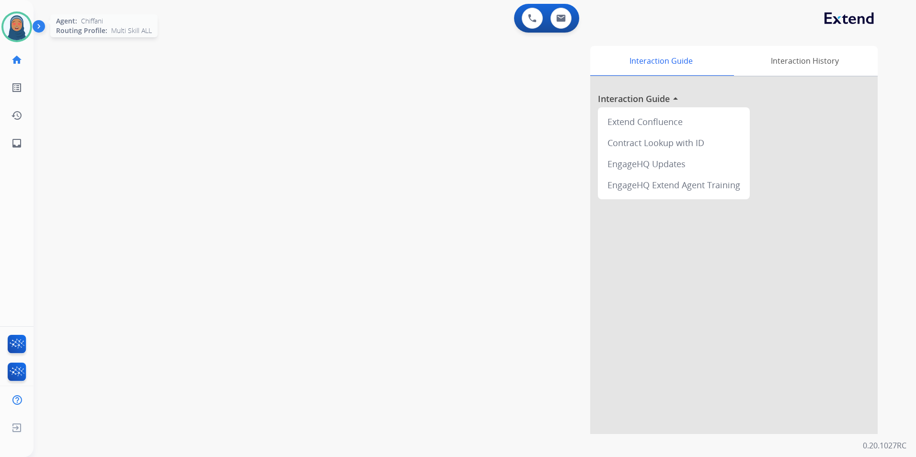
click at [12, 22] on img at bounding box center [16, 26] width 27 height 27
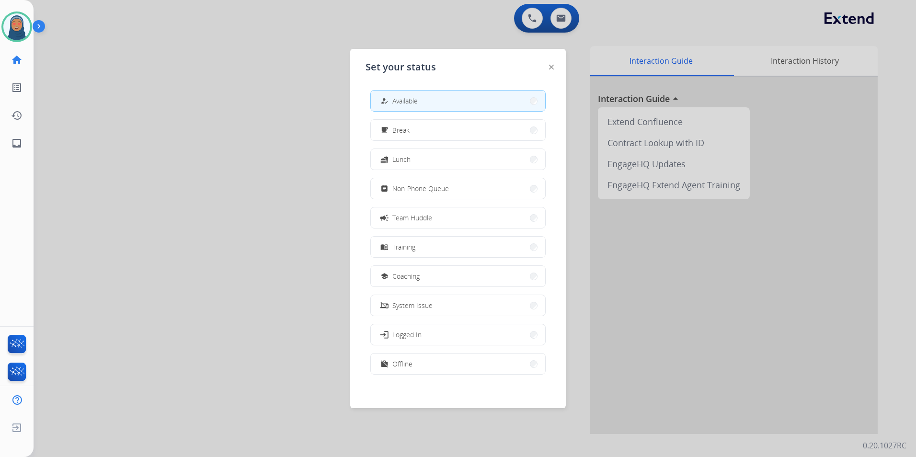
click at [447, 143] on div "how_to_reg Available free_breakfast Break fastfood Lunch assignment Non-Phone Q…" at bounding box center [458, 233] width 185 height 302
click at [451, 127] on button "free_breakfast Break" at bounding box center [458, 130] width 174 height 21
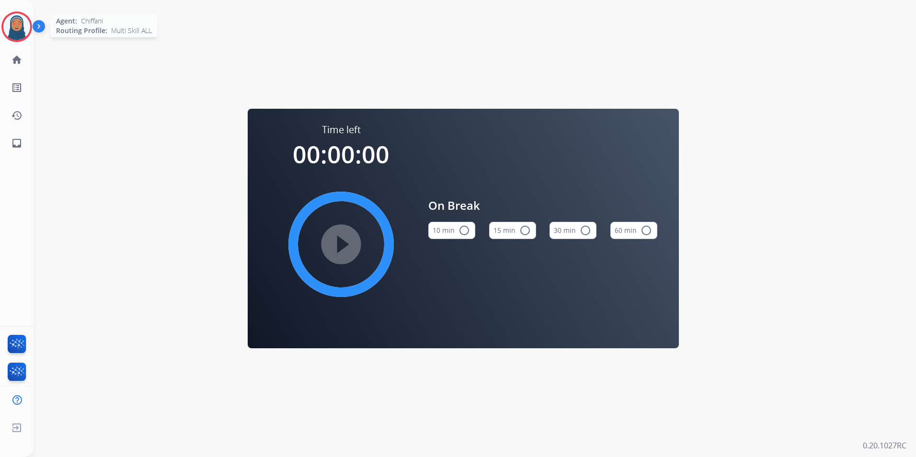
click at [18, 31] on img at bounding box center [16, 26] width 27 height 27
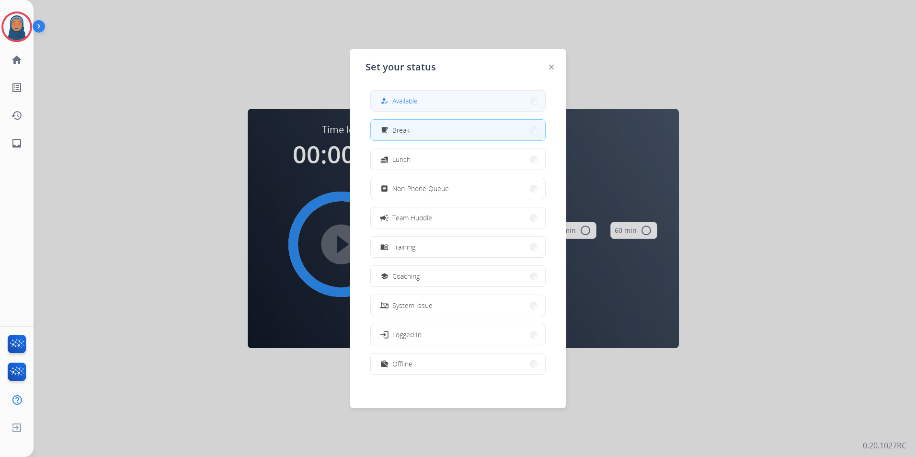
click at [463, 100] on button "how_to_reg Available" at bounding box center [458, 101] width 174 height 21
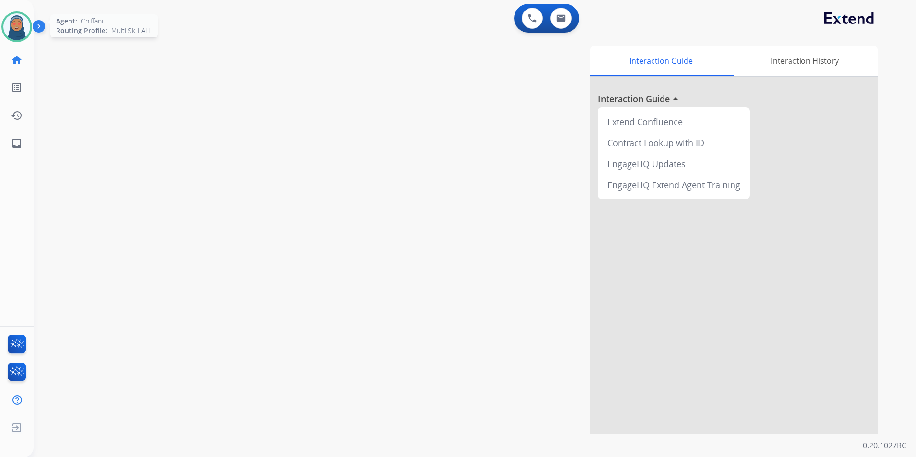
click at [23, 14] on div at bounding box center [16, 26] width 31 height 31
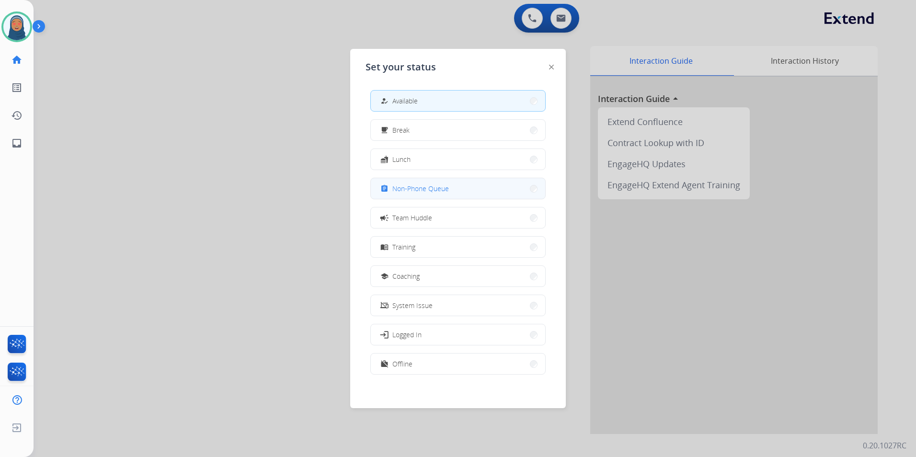
click at [467, 187] on button "assignment Non-Phone Queue" at bounding box center [458, 188] width 174 height 21
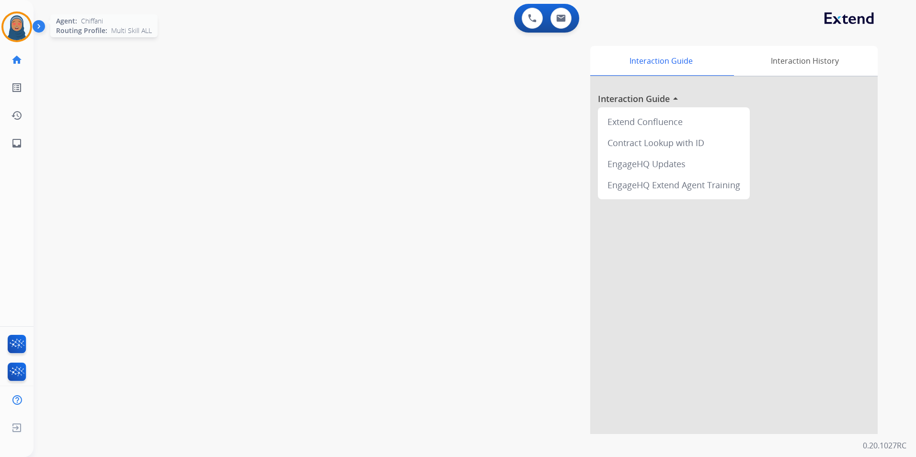
click at [22, 30] on img at bounding box center [16, 26] width 27 height 27
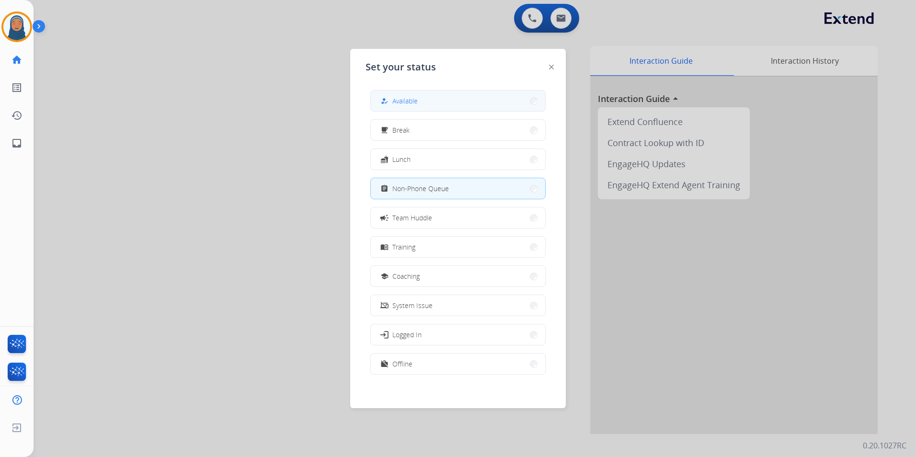
click at [403, 103] on span "Available" at bounding box center [404, 101] width 25 height 10
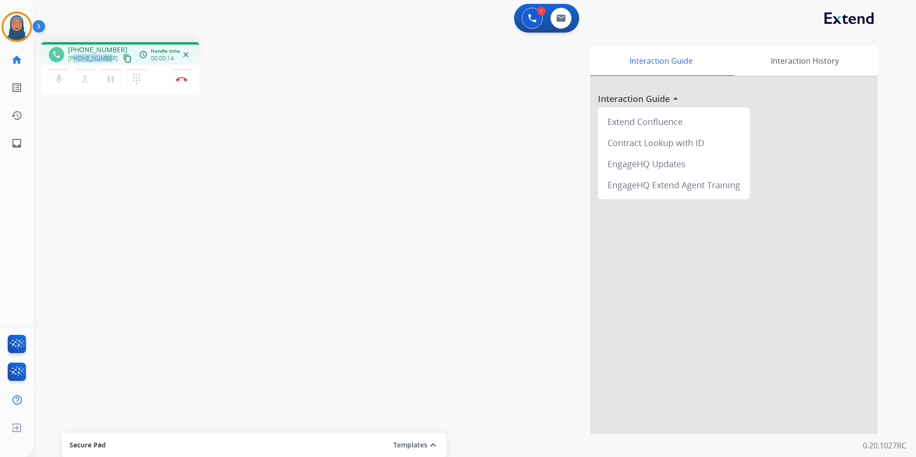
drag, startPoint x: 108, startPoint y: 60, endPoint x: 76, endPoint y: 59, distance: 32.1
click at [76, 59] on div "[PHONE_NUMBER] content_copy" at bounding box center [100, 58] width 65 height 11
copy span "3238105011"
click at [183, 82] on button "Disconnect" at bounding box center [182, 79] width 20 height 20
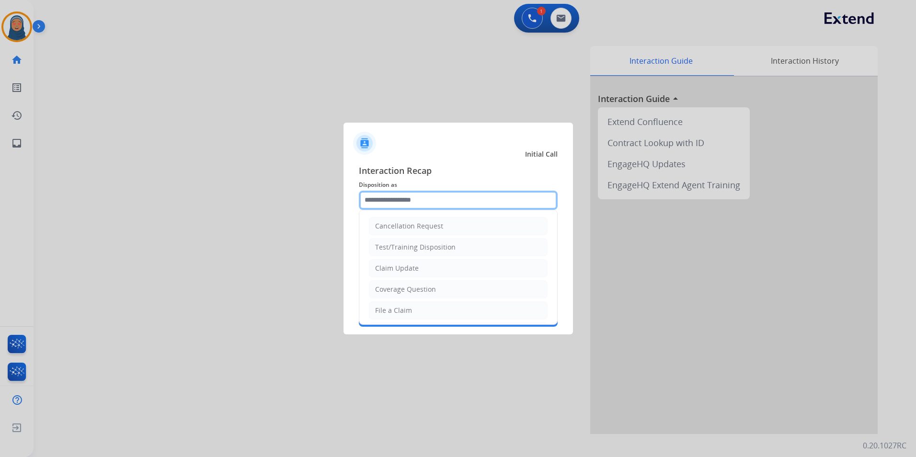
click at [396, 201] on input "text" at bounding box center [458, 200] width 199 height 19
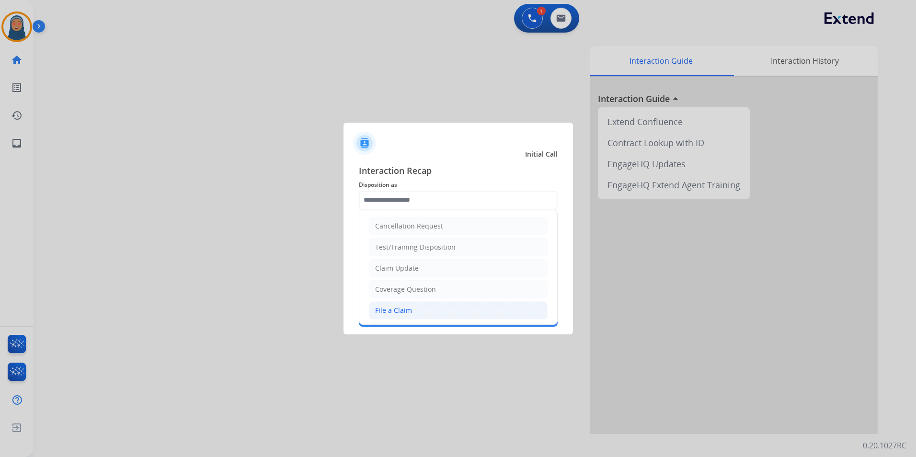
drag, startPoint x: 393, startPoint y: 312, endPoint x: 397, endPoint y: 261, distance: 50.9
click at [393, 311] on div "File a Claim" at bounding box center [393, 311] width 37 height 10
type input "**********"
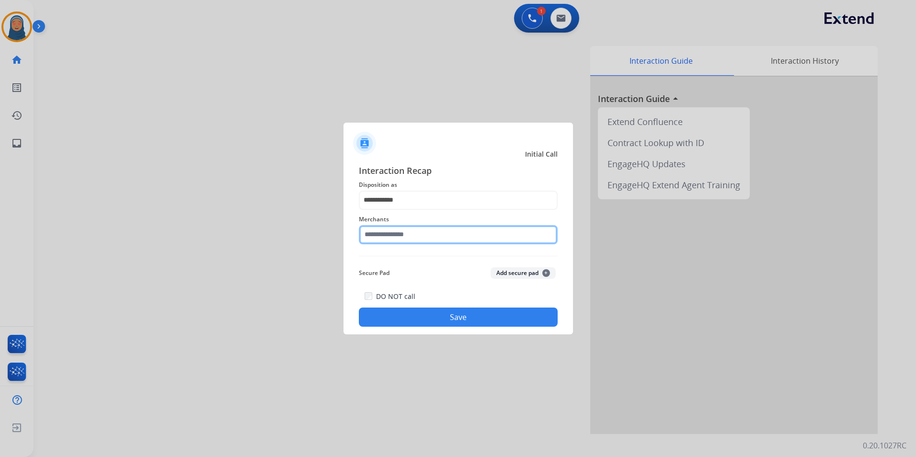
click at [404, 233] on input "text" at bounding box center [458, 234] width 199 height 19
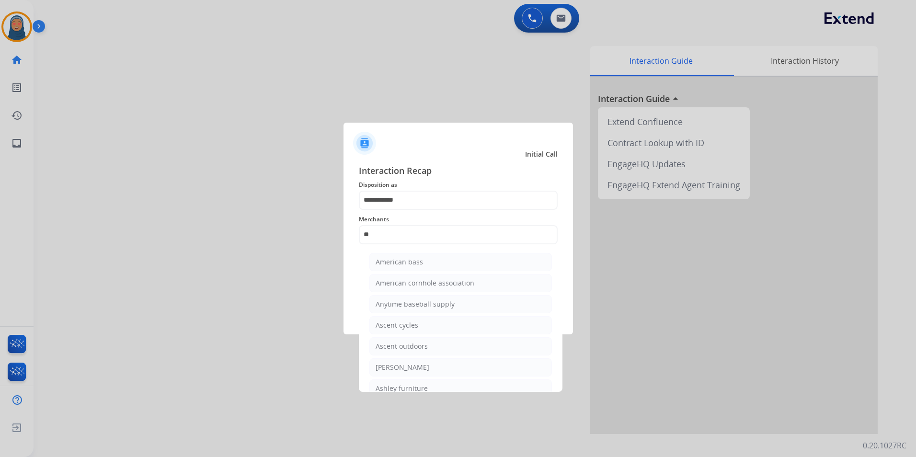
drag, startPoint x: 390, startPoint y: 367, endPoint x: 425, endPoint y: 357, distance: 36.9
click at [391, 367] on div "[PERSON_NAME]" at bounding box center [403, 368] width 54 height 10
type input "**********"
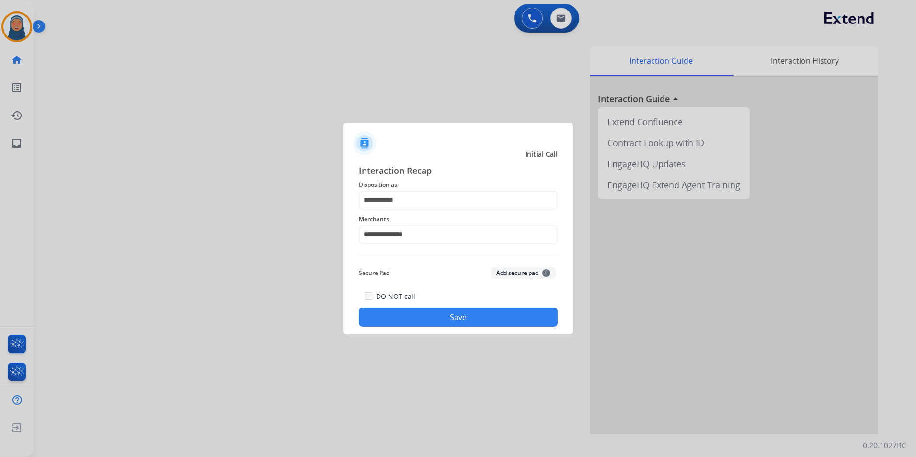
click at [471, 317] on button "Save" at bounding box center [458, 317] width 199 height 19
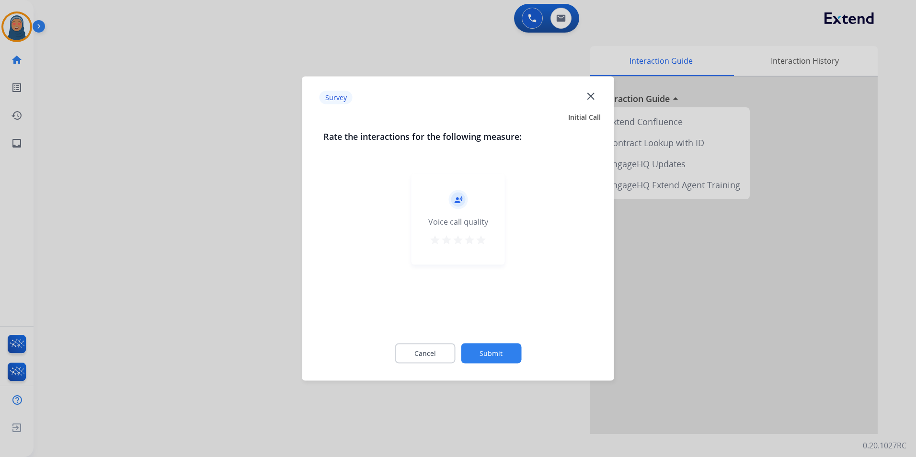
click at [494, 361] on button "Submit" at bounding box center [491, 354] width 60 height 20
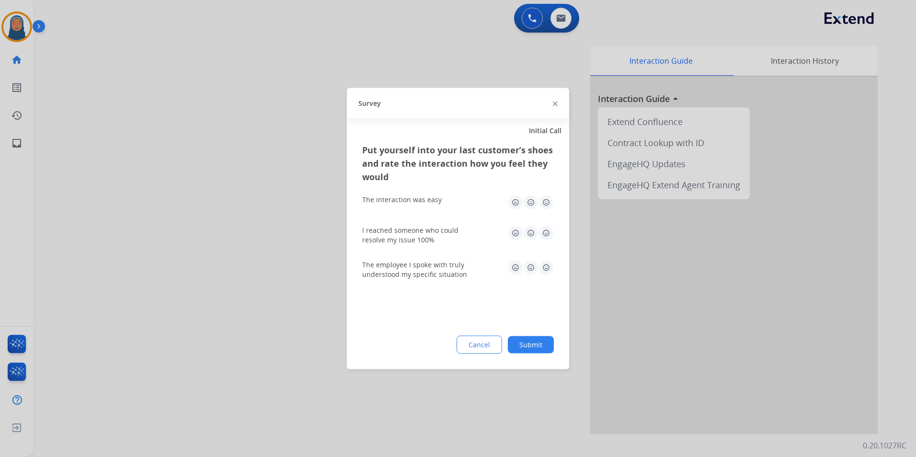
click at [546, 350] on button "Submit" at bounding box center [531, 344] width 46 height 17
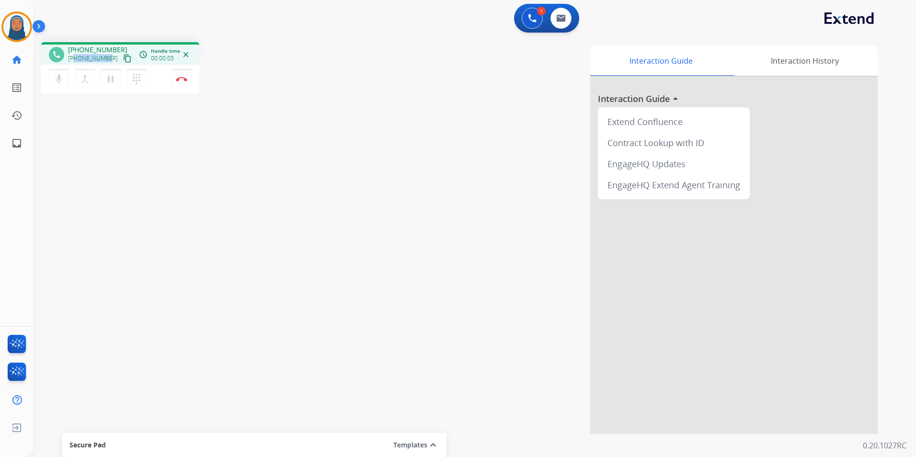
drag, startPoint x: 108, startPoint y: 60, endPoint x: 75, endPoint y: 63, distance: 32.8
click at [75, 63] on div "[PHONE_NUMBER] content_copy" at bounding box center [100, 58] width 65 height 11
copy span "9038648414"
click at [558, 20] on img at bounding box center [561, 18] width 10 height 8
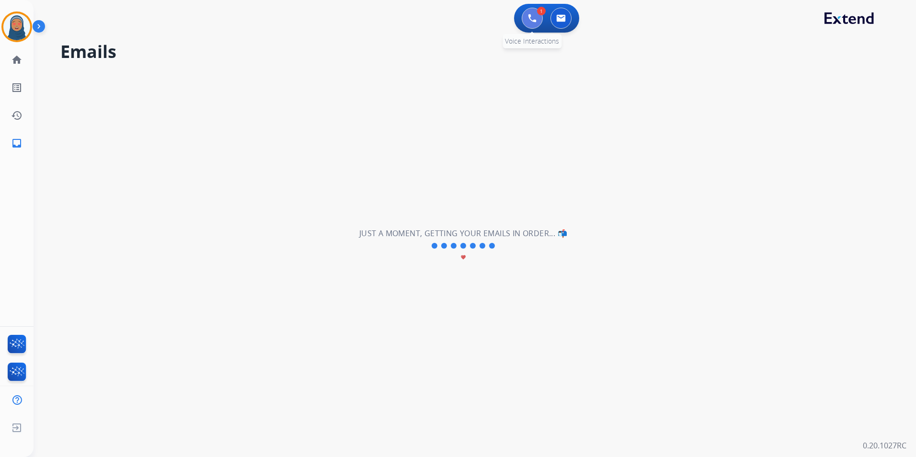
click at [537, 21] on button at bounding box center [532, 18] width 21 height 21
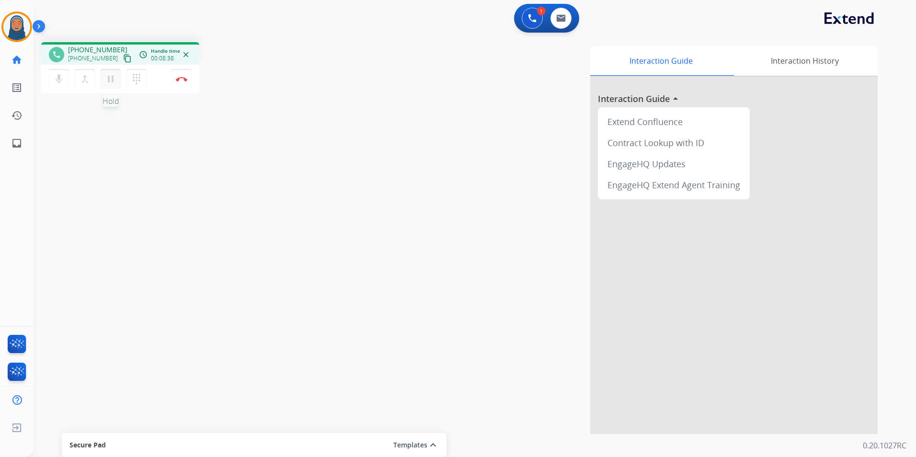
click at [113, 80] on mat-icon "pause" at bounding box center [110, 78] width 11 height 11
click at [56, 82] on mat-icon "mic" at bounding box center [58, 78] width 11 height 11
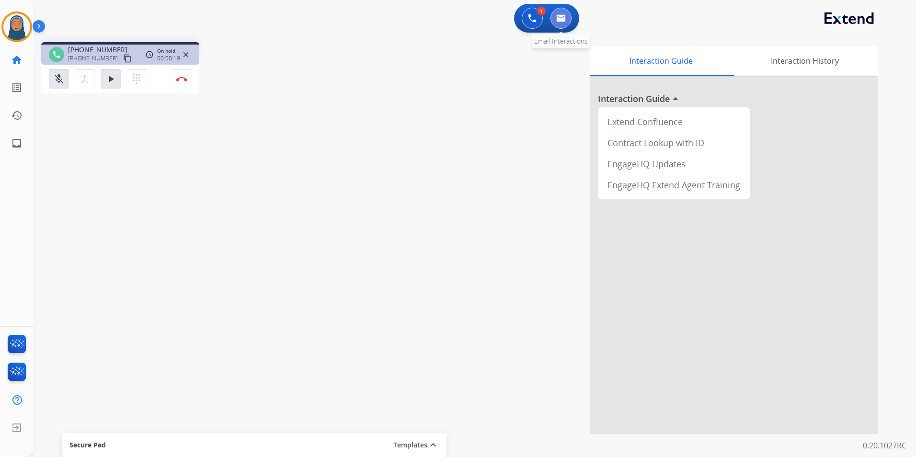
click at [566, 16] on button at bounding box center [561, 18] width 21 height 21
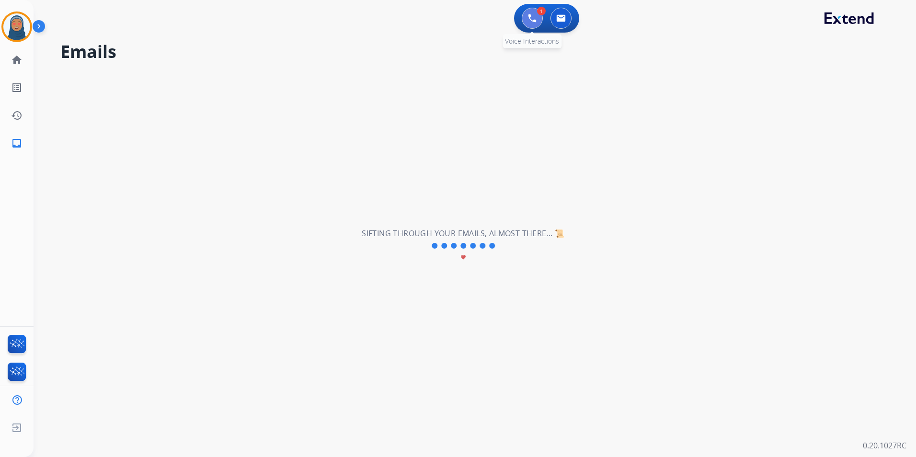
click at [523, 20] on button at bounding box center [532, 18] width 21 height 21
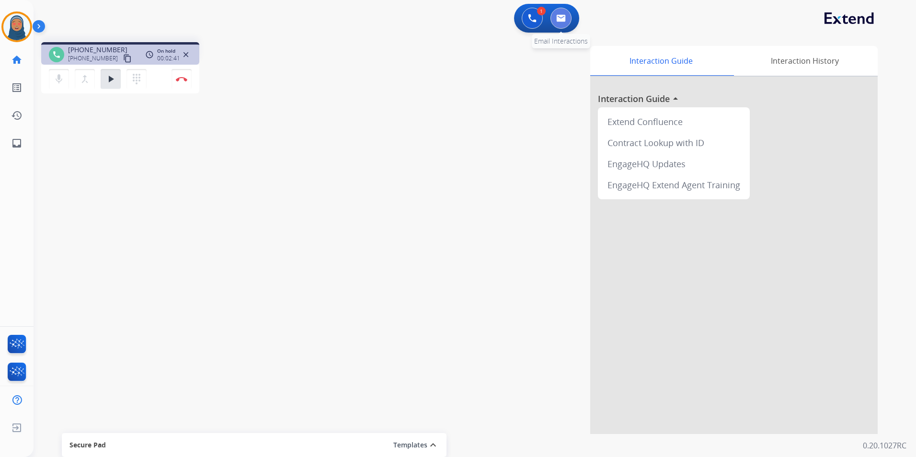
click at [558, 23] on button at bounding box center [561, 18] width 21 height 21
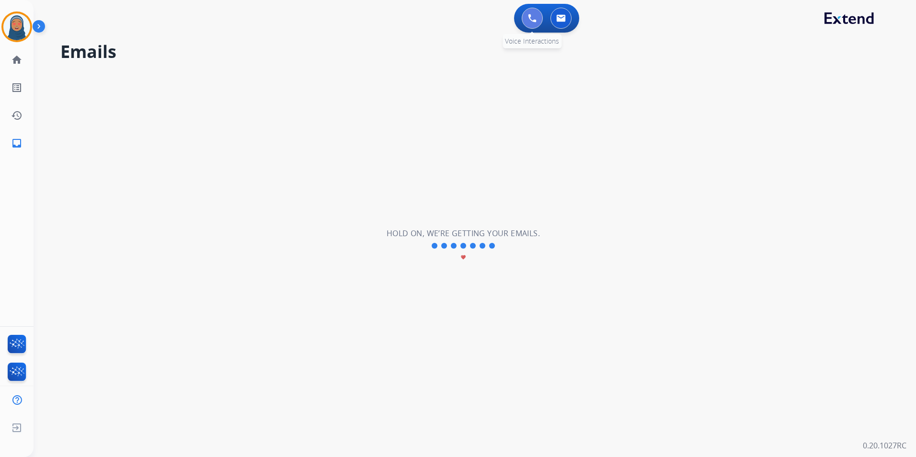
click at [527, 19] on button at bounding box center [532, 18] width 21 height 21
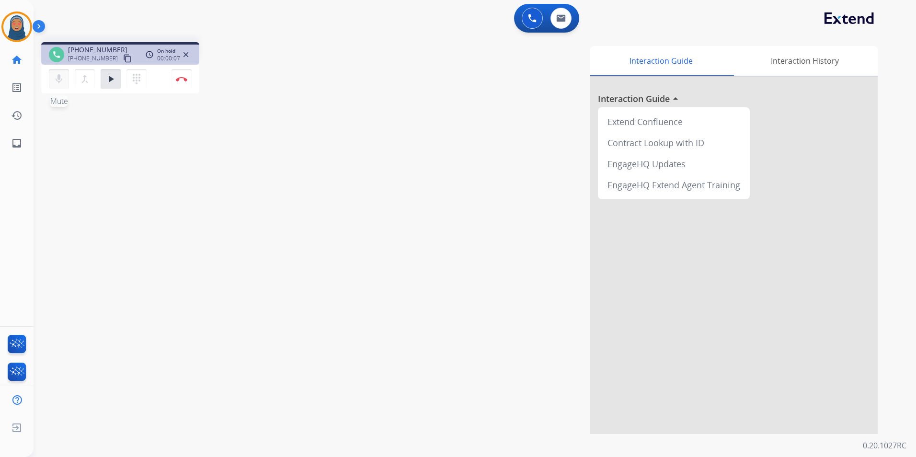
click at [60, 74] on mat-icon "mic" at bounding box center [58, 78] width 11 height 11
click at [60, 81] on mat-icon "mic_off" at bounding box center [58, 78] width 11 height 11
click at [113, 84] on mat-icon "play_arrow" at bounding box center [110, 78] width 11 height 11
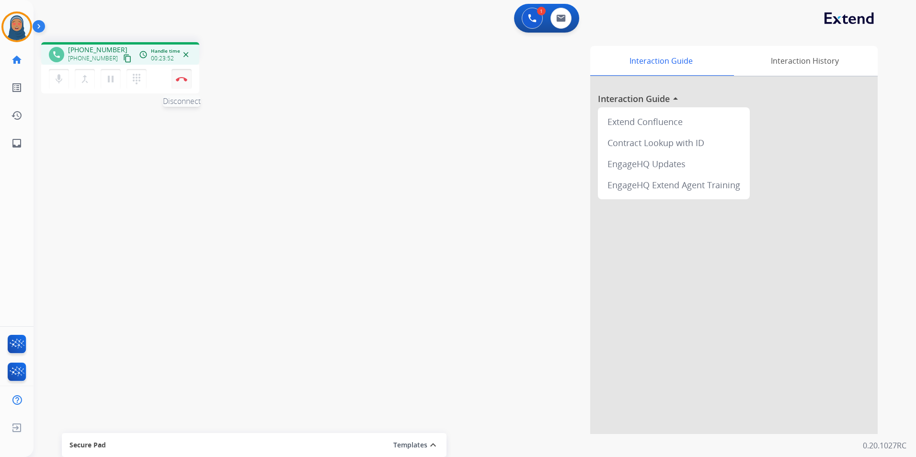
click at [180, 80] on img at bounding box center [181, 79] width 11 height 5
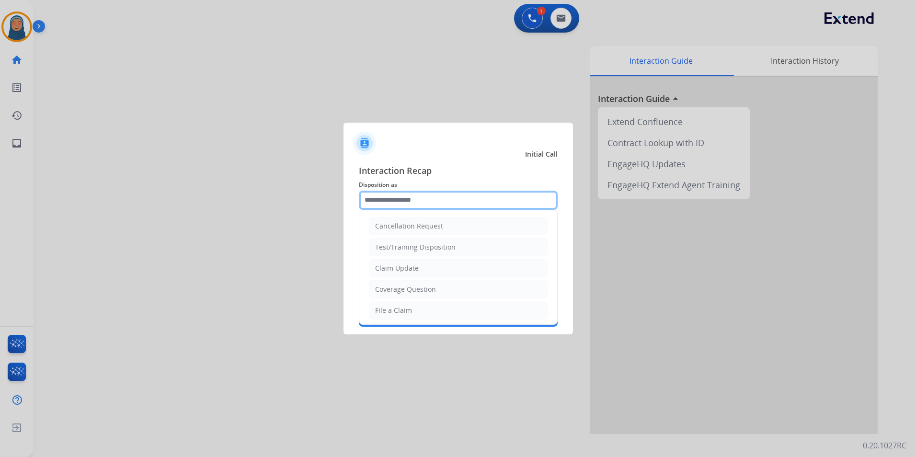
click at [438, 195] on input "text" at bounding box center [458, 200] width 199 height 19
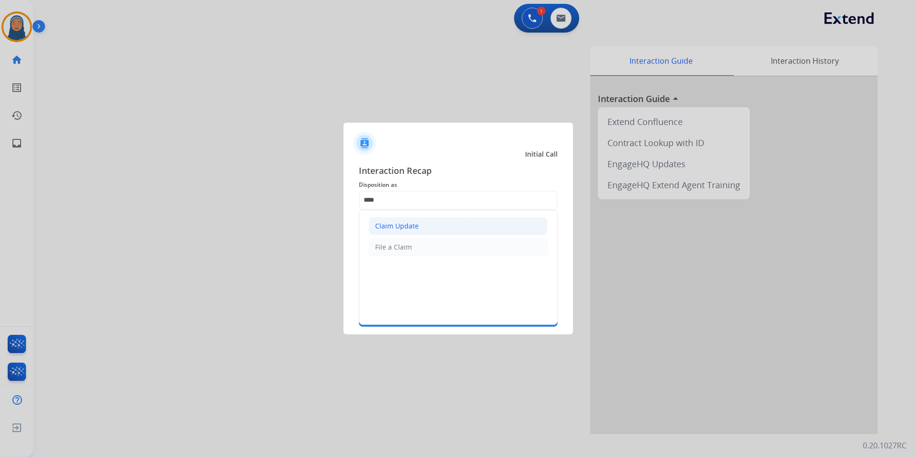
click at [442, 222] on li "Claim Update" at bounding box center [458, 226] width 179 height 18
type input "**********"
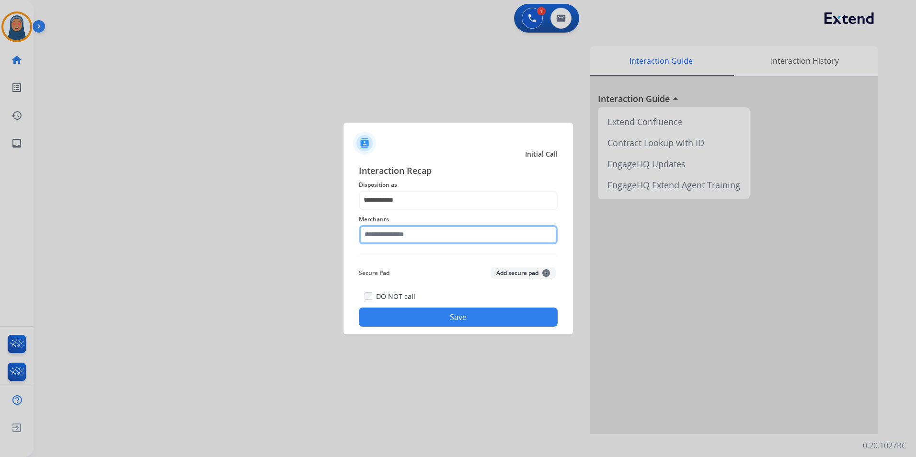
click at [415, 234] on input "text" at bounding box center [458, 234] width 199 height 19
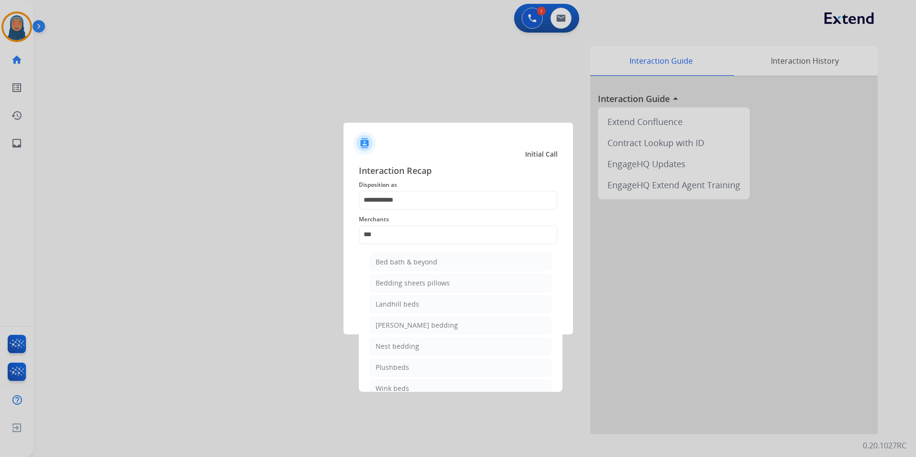
click at [427, 264] on div "Bed bath & beyond" at bounding box center [407, 262] width 62 height 10
type input "**********"
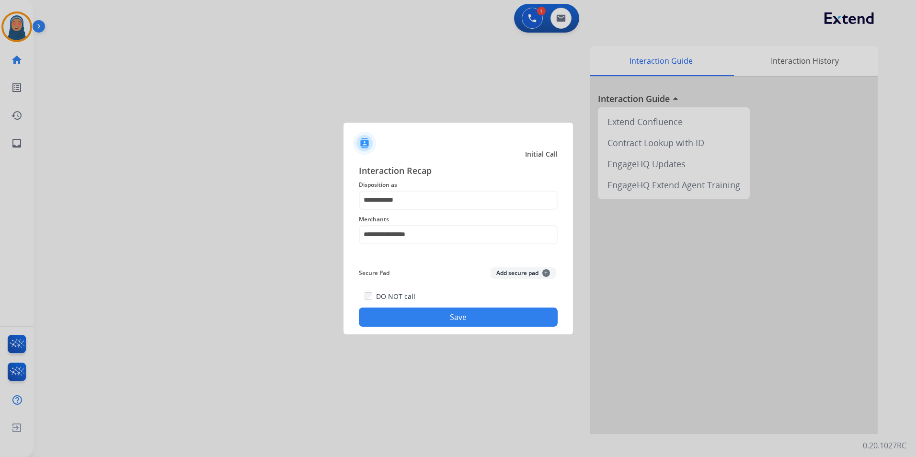
click at [460, 314] on button "Save" at bounding box center [458, 317] width 199 height 19
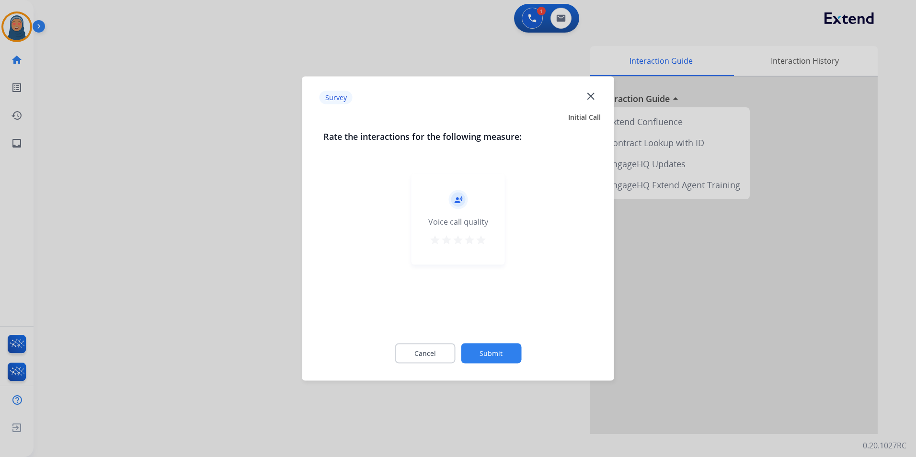
click at [483, 240] on mat-icon "star" at bounding box center [480, 239] width 11 height 11
click at [515, 353] on button "Submit" at bounding box center [491, 354] width 60 height 20
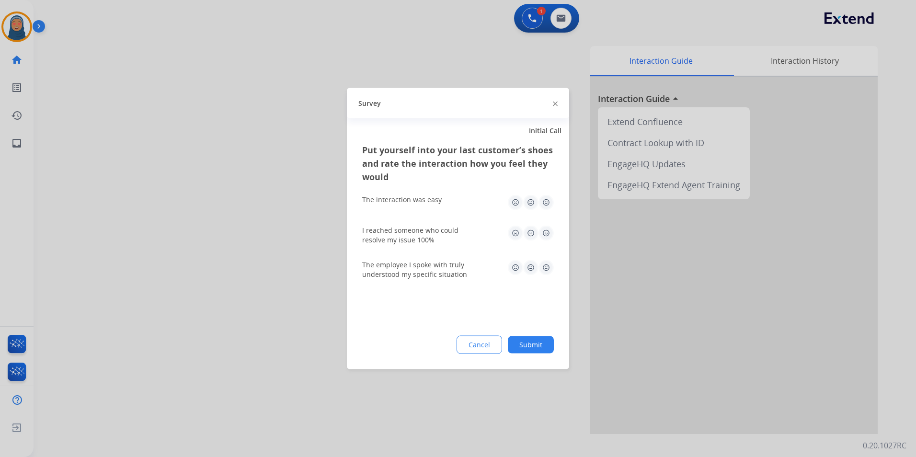
click at [548, 199] on img at bounding box center [546, 202] width 15 height 15
click at [544, 232] on img at bounding box center [546, 233] width 15 height 15
click at [546, 267] on img at bounding box center [546, 267] width 15 height 15
click at [547, 346] on button "Submit" at bounding box center [531, 344] width 46 height 17
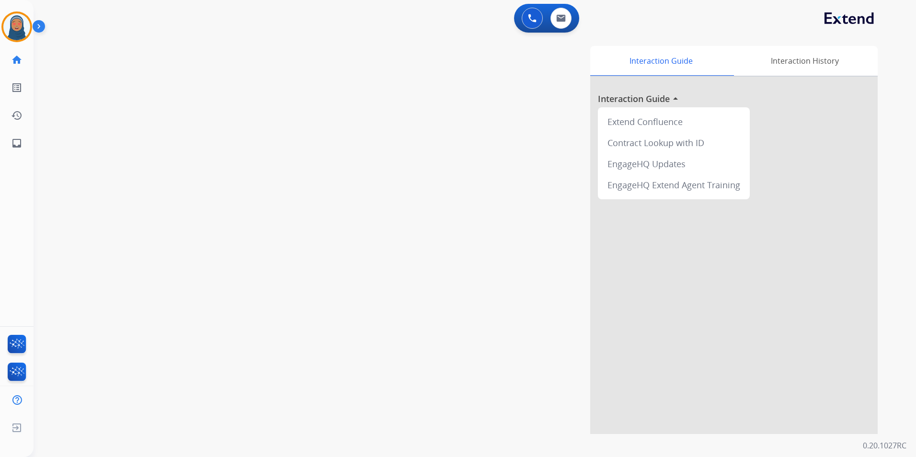
click at [0, 30] on html "Outbound call Quit Outbound call Quit Schedule interaction + Add to my list Cus…" at bounding box center [458, 228] width 916 height 457
click at [16, 26] on img at bounding box center [16, 26] width 27 height 27
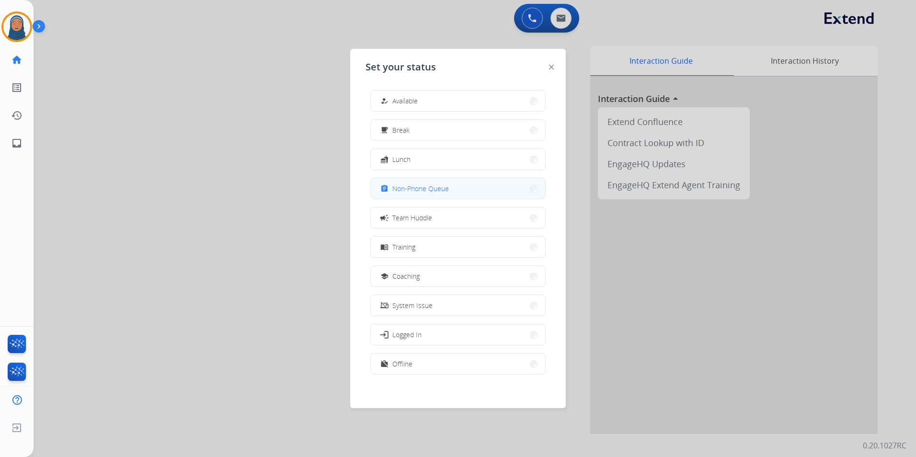
click at [424, 188] on span "Non-Phone Queue" at bounding box center [420, 189] width 57 height 10
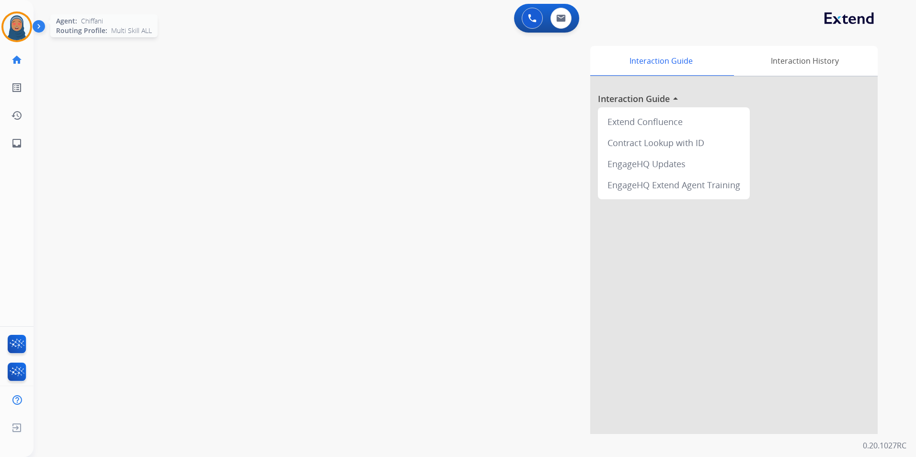
drag, startPoint x: 30, startPoint y: 24, endPoint x: 24, endPoint y: 23, distance: 6.4
click at [28, 24] on div at bounding box center [16, 26] width 31 height 31
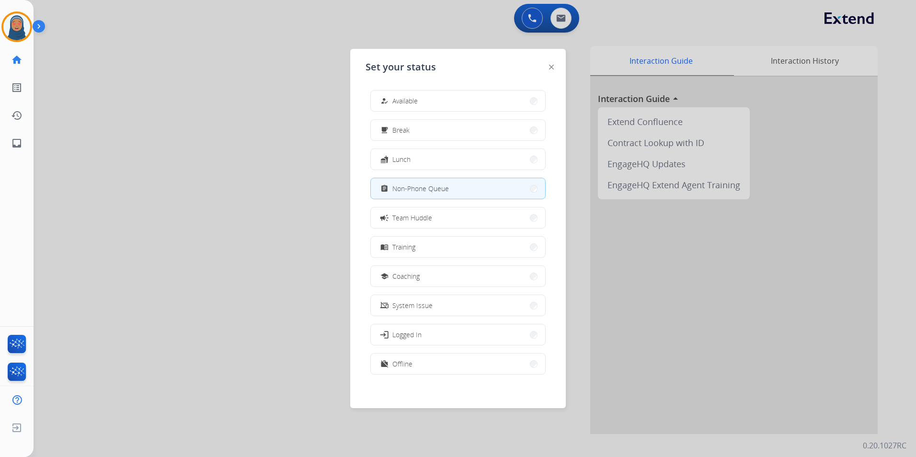
click at [160, 165] on div at bounding box center [458, 228] width 916 height 457
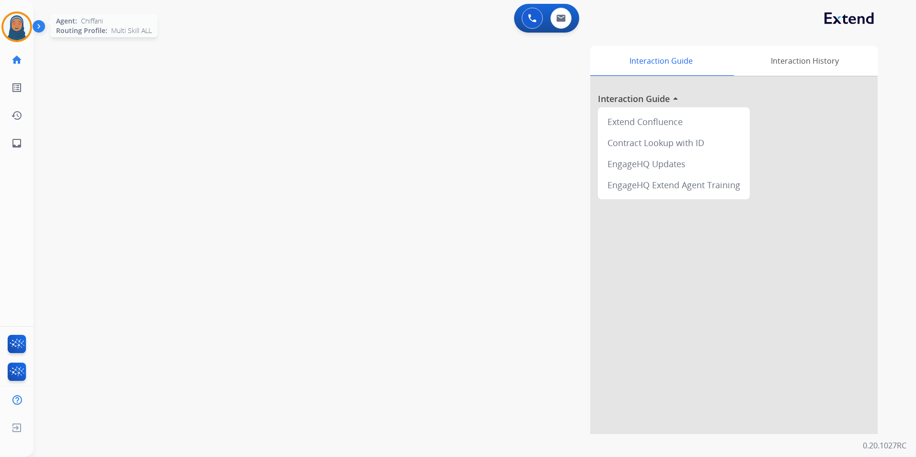
click at [17, 26] on img at bounding box center [16, 26] width 27 height 27
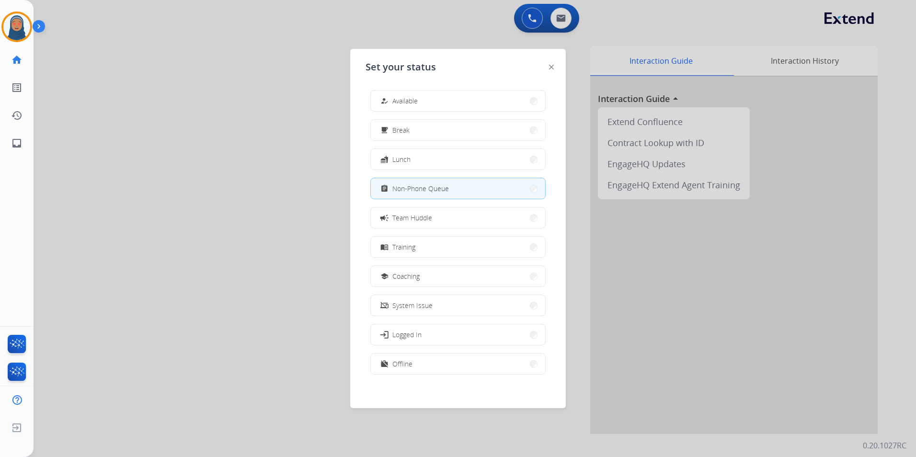
drag, startPoint x: 156, startPoint y: 161, endPoint x: 283, endPoint y: 139, distance: 128.9
click at [157, 161] on div at bounding box center [458, 228] width 916 height 457
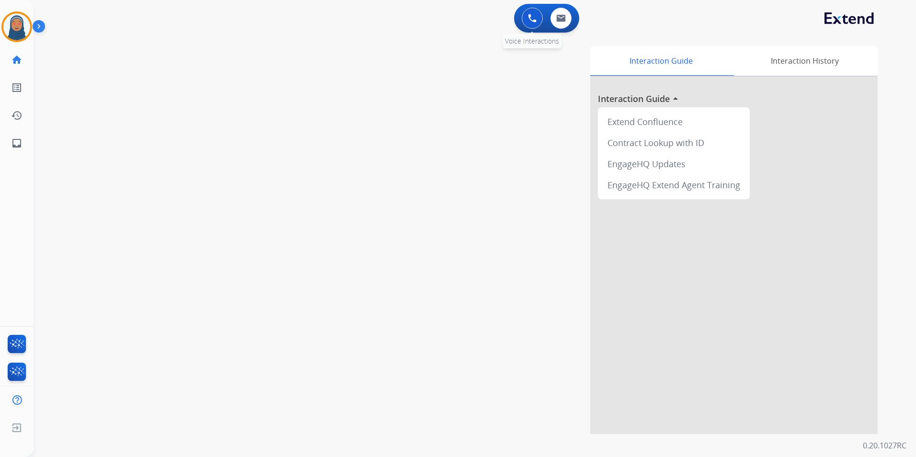
click at [535, 24] on button at bounding box center [532, 18] width 21 height 21
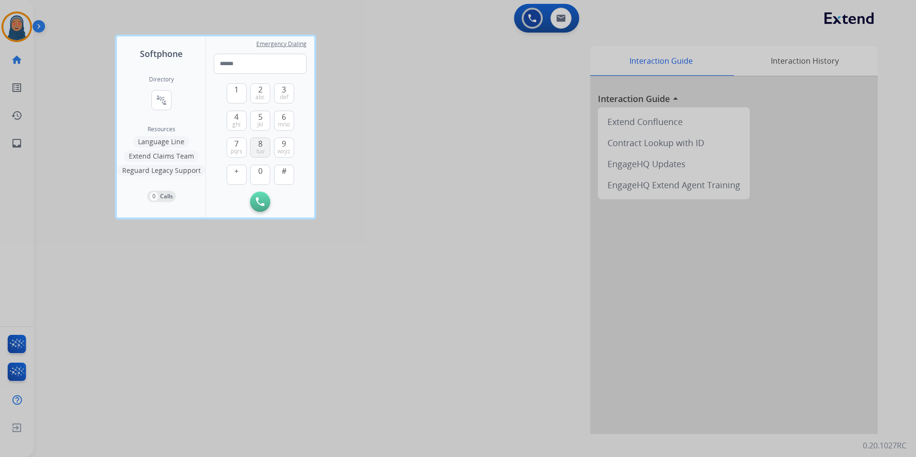
click at [260, 145] on span "8" at bounding box center [260, 143] width 4 height 11
click at [260, 171] on span "0" at bounding box center [260, 170] width 4 height 11
click at [259, 171] on span "0" at bounding box center [260, 170] width 4 height 11
click at [267, 145] on button "8 tuv" at bounding box center [260, 148] width 20 height 20
click at [242, 124] on button "4 ghi" at bounding box center [237, 121] width 20 height 20
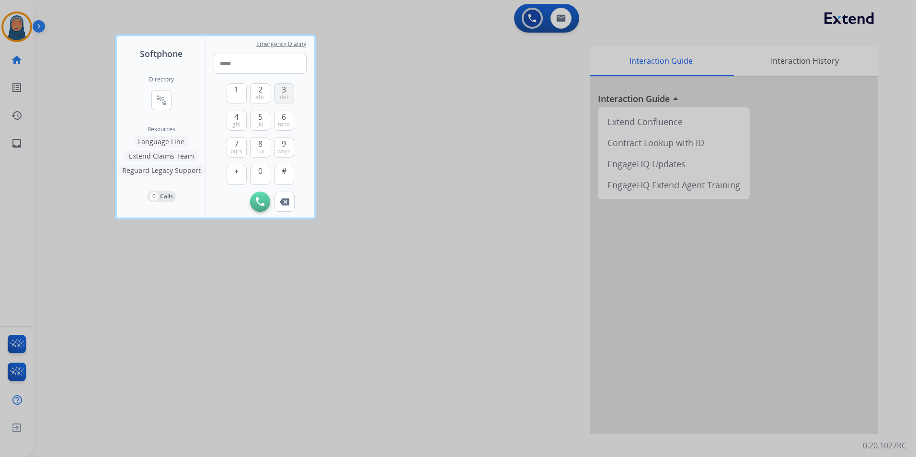
click at [281, 101] on span "def" at bounding box center [284, 97] width 9 height 8
click at [255, 94] on span "abc" at bounding box center [260, 97] width 10 height 8
click at [241, 116] on button "4 ghi" at bounding box center [237, 121] width 20 height 20
drag, startPoint x: 280, startPoint y: 119, endPoint x: 293, endPoint y: 108, distance: 17.0
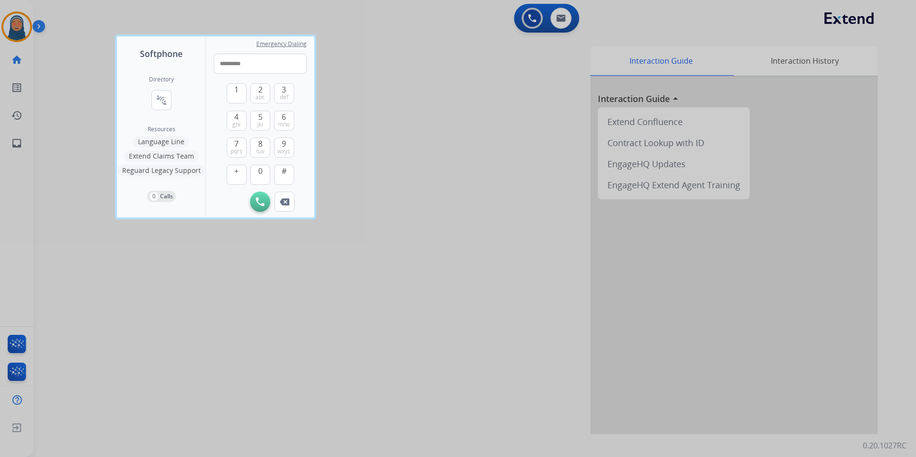
click at [281, 119] on button "6 mno" at bounding box center [284, 121] width 20 height 20
type input "**********"
drag, startPoint x: 256, startPoint y: 201, endPoint x: 297, endPoint y: 195, distance: 41.3
click at [256, 201] on img at bounding box center [260, 201] width 9 height 9
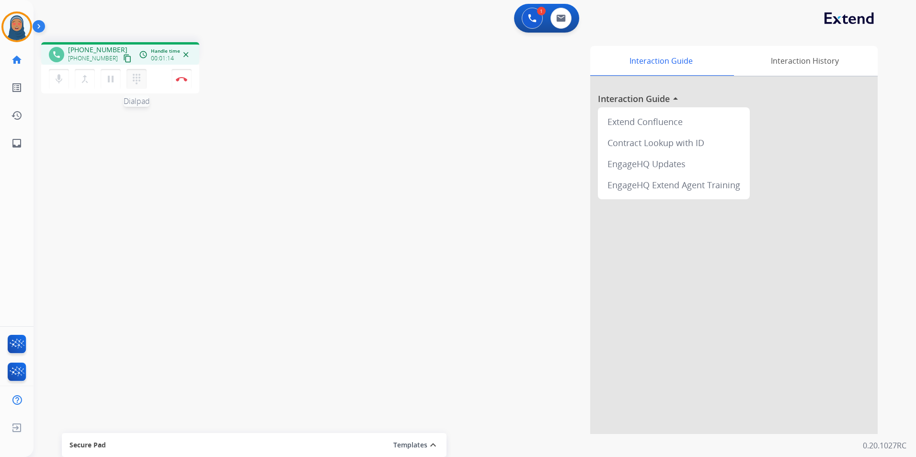
click at [146, 78] on button "dialpad Dialpad" at bounding box center [136, 79] width 20 height 20
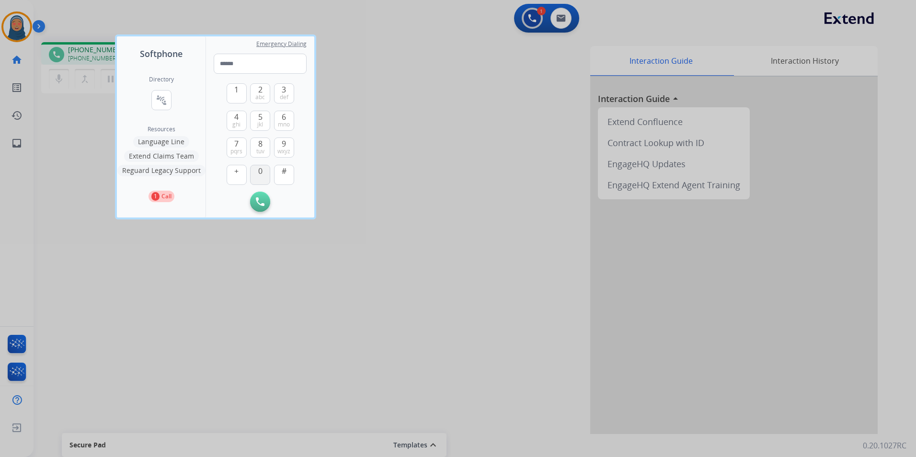
click at [255, 175] on button "0" at bounding box center [260, 175] width 20 height 20
type input "*"
click at [423, 124] on div at bounding box center [458, 228] width 916 height 457
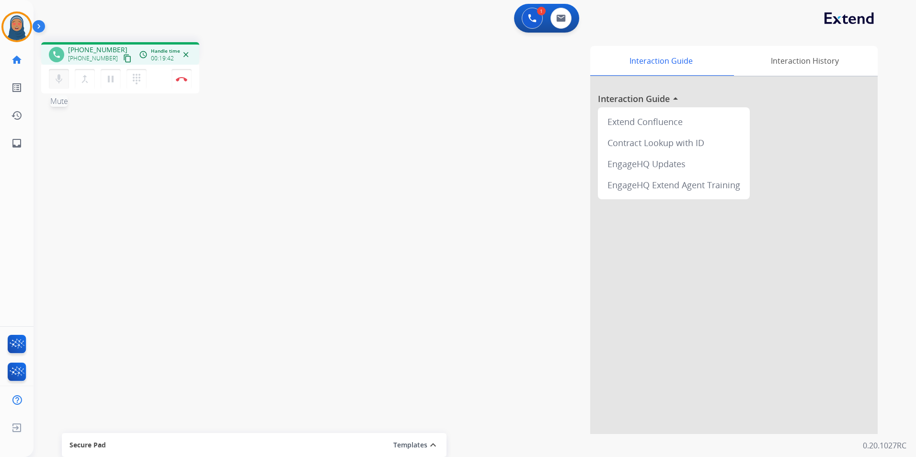
click at [55, 73] on mat-icon "mic" at bounding box center [58, 78] width 11 height 11
click at [49, 69] on button "mic_off Mute" at bounding box center [59, 79] width 20 height 20
click at [49, 69] on button "mic Mute" at bounding box center [59, 79] width 20 height 20
drag, startPoint x: 472, startPoint y: 142, endPoint x: 462, endPoint y: 146, distance: 10.9
click at [471, 142] on div "Interaction Guide Interaction History Interaction Guide arrow_drop_up Extend Co…" at bounding box center [597, 240] width 561 height 388
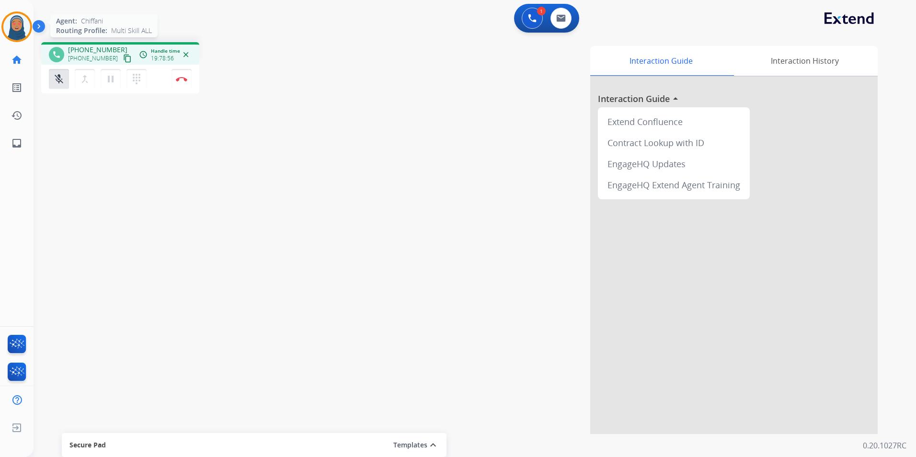
click at [15, 33] on img at bounding box center [16, 26] width 27 height 27
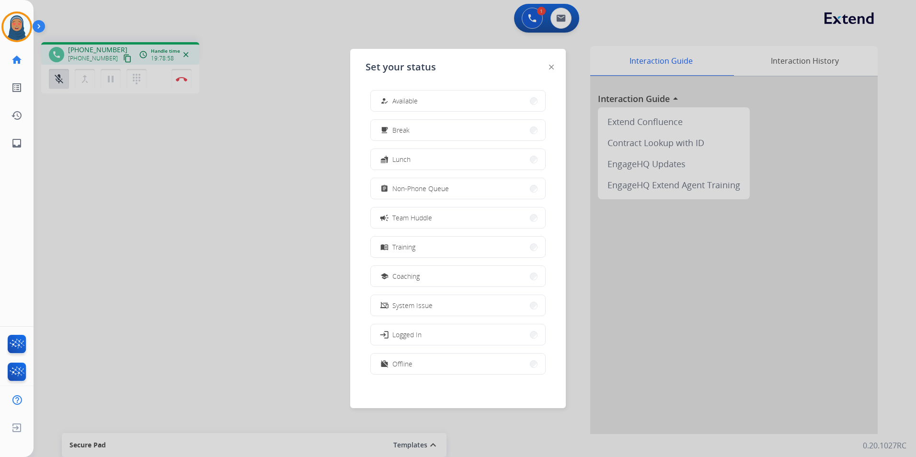
click at [460, 101] on button "how_to_reg Available" at bounding box center [458, 101] width 174 height 21
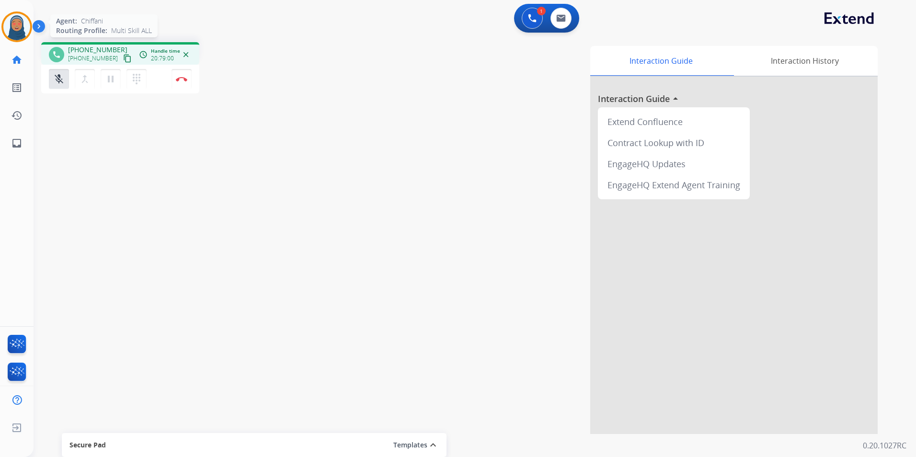
click at [11, 31] on img at bounding box center [16, 26] width 27 height 27
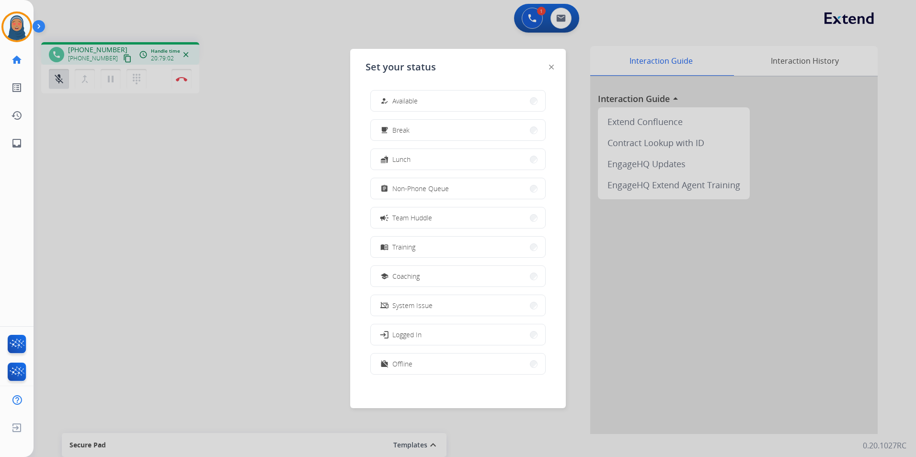
click at [286, 149] on div at bounding box center [458, 228] width 916 height 457
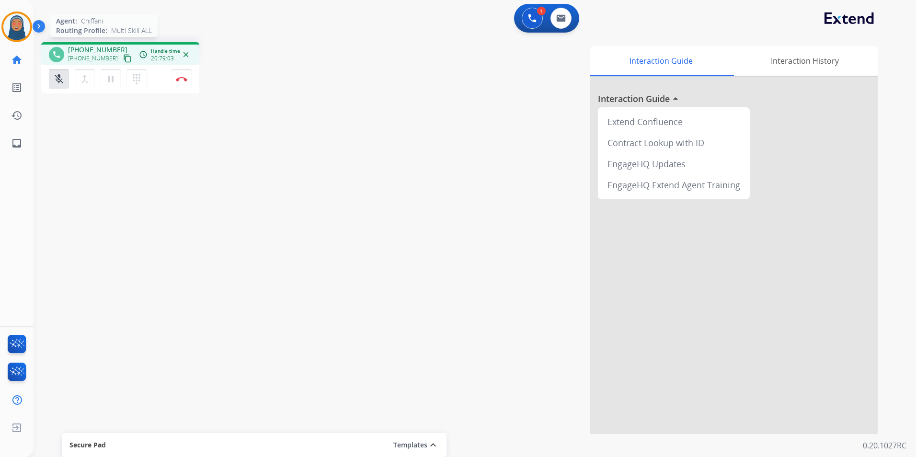
click at [11, 27] on img at bounding box center [16, 26] width 27 height 27
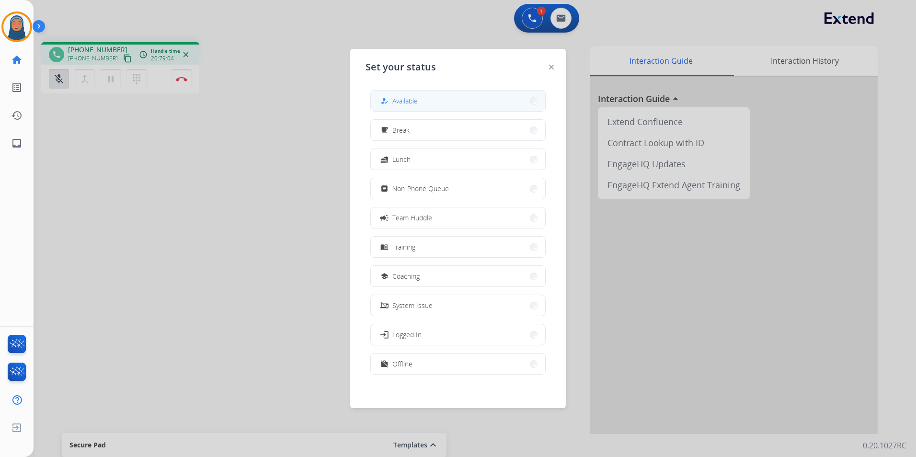
click at [397, 101] on span "Available" at bounding box center [404, 101] width 25 height 10
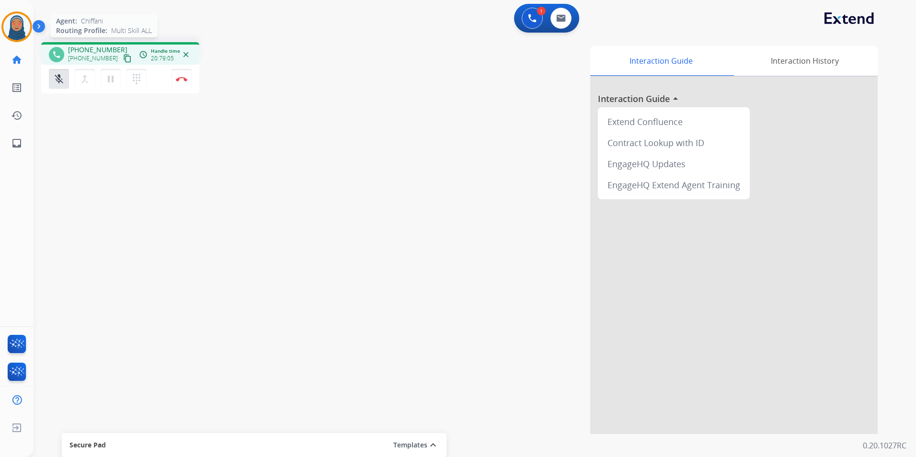
click at [11, 27] on img at bounding box center [16, 26] width 27 height 27
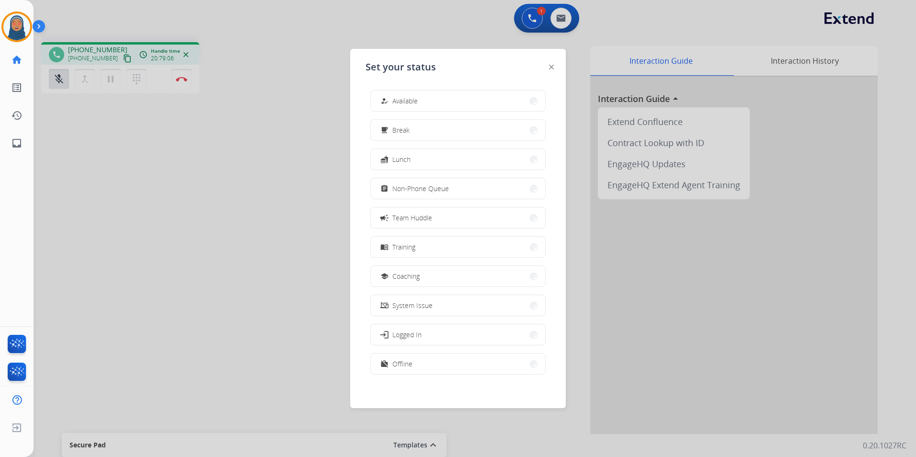
click at [301, 123] on div at bounding box center [458, 228] width 916 height 457
